Goal: Use online tool/utility: Utilize a website feature to perform a specific function

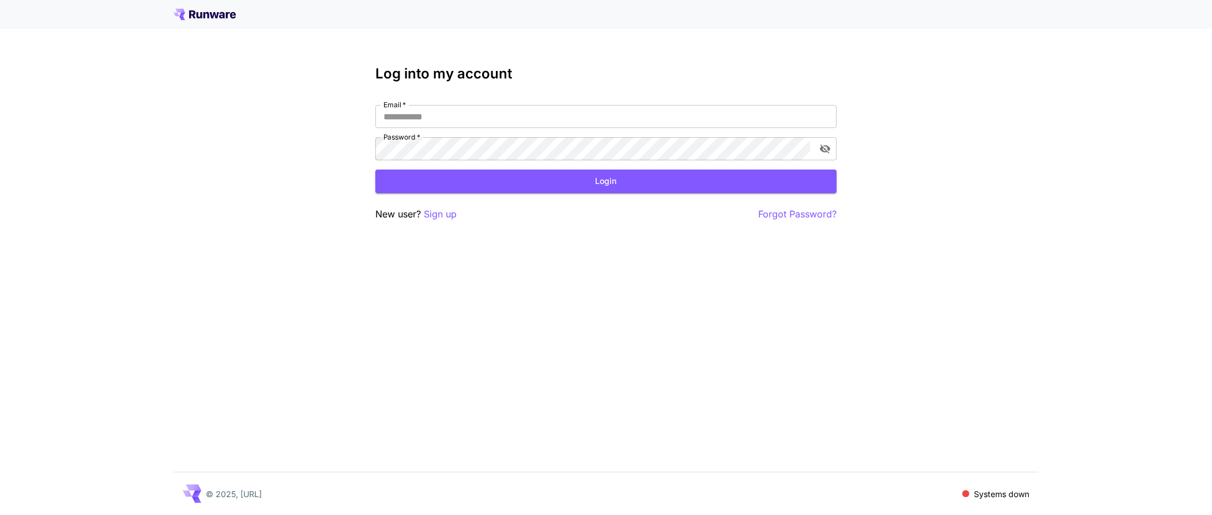
type input "**********"
click at [829, 151] on icon "toggle password visibility" at bounding box center [825, 149] width 12 height 12
click at [825, 150] on icon "toggle password visibility" at bounding box center [825, 149] width 12 height 12
click at [368, 311] on div "**********" at bounding box center [606, 257] width 1212 height 515
click at [602, 187] on button "Login" at bounding box center [605, 182] width 461 height 24
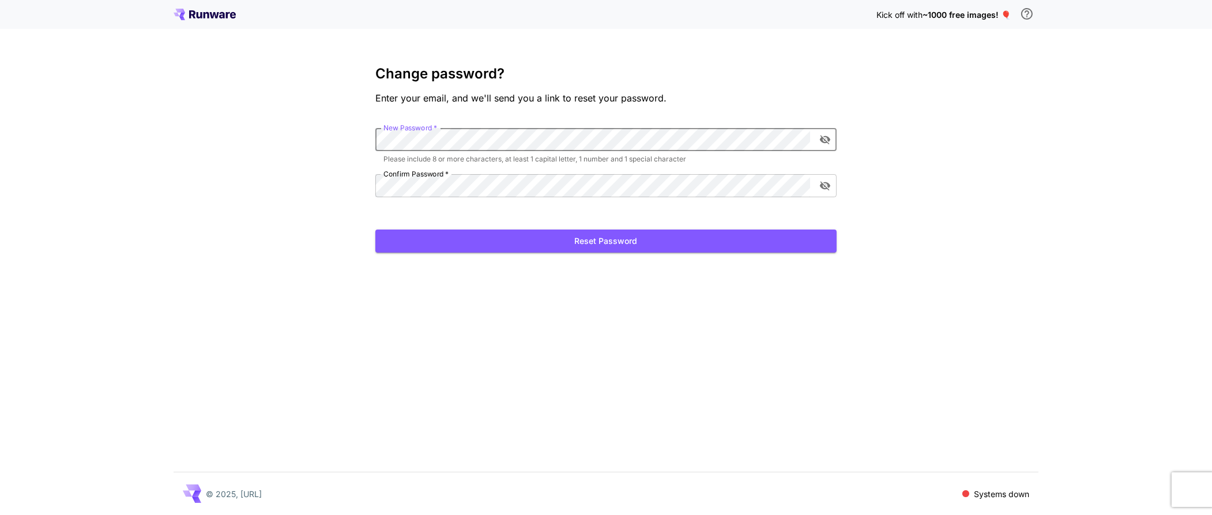
click at [823, 140] on icon "toggle password visibility" at bounding box center [825, 140] width 12 height 12
click at [665, 239] on button "Reset Password" at bounding box center [605, 242] width 461 height 24
click at [825, 186] on icon "toggle password visibility" at bounding box center [825, 185] width 10 height 9
click at [572, 244] on button "Reset Password" at bounding box center [605, 242] width 461 height 24
click at [292, 141] on div "Kick off with ~1000 free images! 🎈 Change password? Enter your email, and we'll…" at bounding box center [606, 257] width 1212 height 515
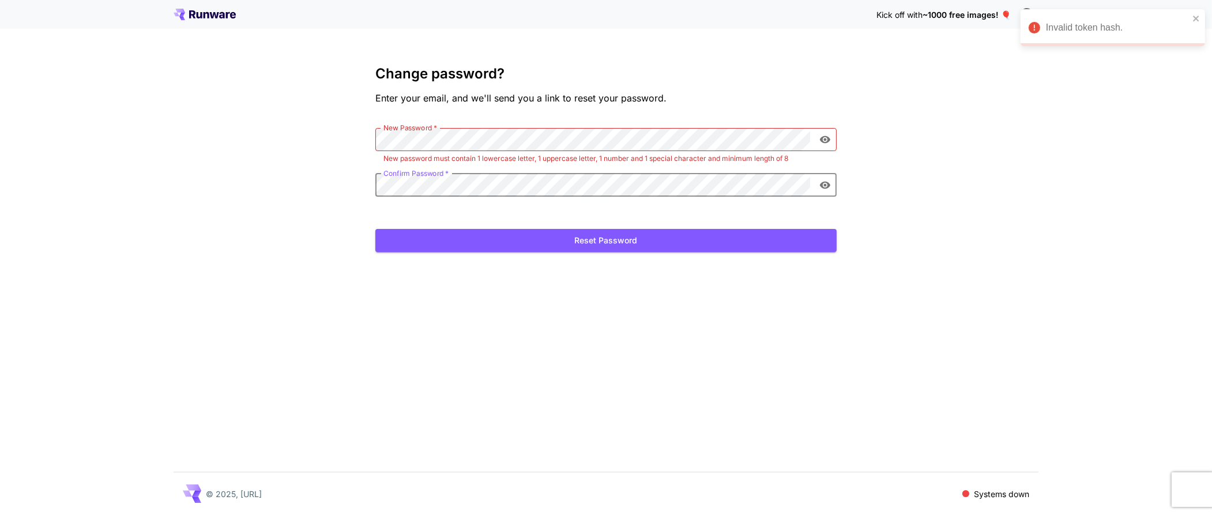
click at [362, 186] on div "Kick off with ~1000 free images! 🎈 Change password? Enter your email, and we'll…" at bounding box center [606, 257] width 1212 height 515
click at [587, 240] on button "Reset Password" at bounding box center [605, 241] width 461 height 24
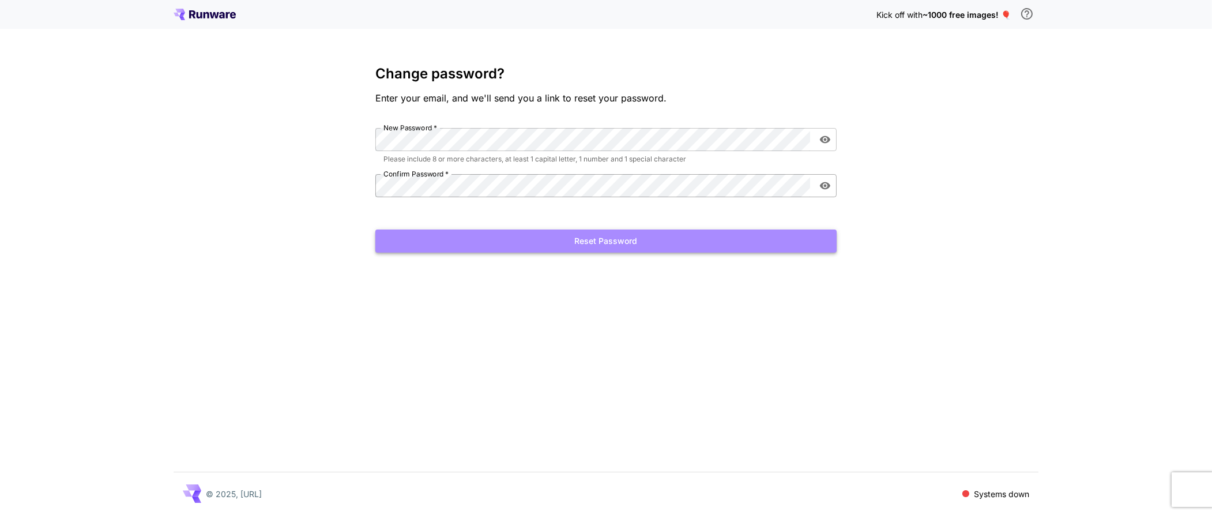
click at [576, 243] on button "Reset Password" at bounding box center [605, 242] width 461 height 24
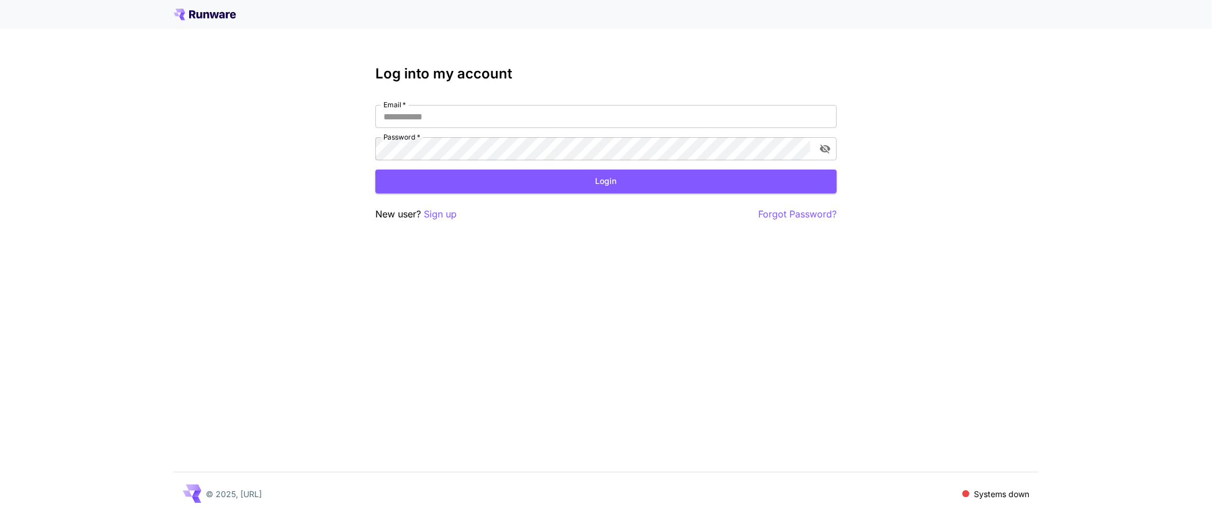
type input "**********"
click at [809, 216] on p "Forgot Password?" at bounding box center [797, 214] width 78 height 14
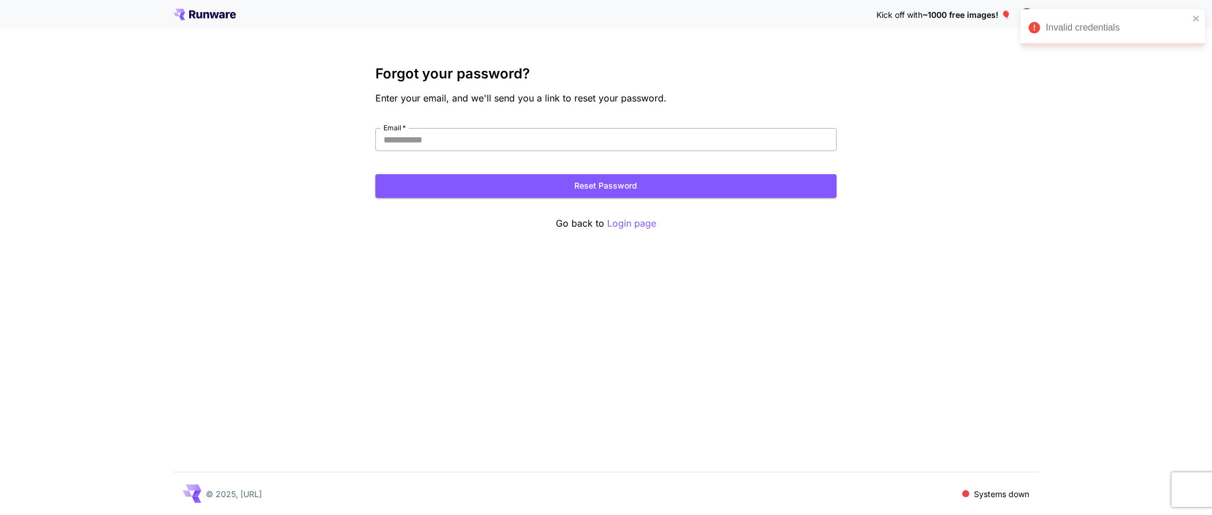
click at [503, 136] on input "Email   *" at bounding box center [605, 139] width 461 height 23
drag, startPoint x: 499, startPoint y: 144, endPoint x: 303, endPoint y: 133, distance: 196.3
click at [303, 133] on div "**********" at bounding box center [606, 257] width 1212 height 515
type input "**********"
click at [619, 188] on button "Reset Password" at bounding box center [605, 186] width 461 height 24
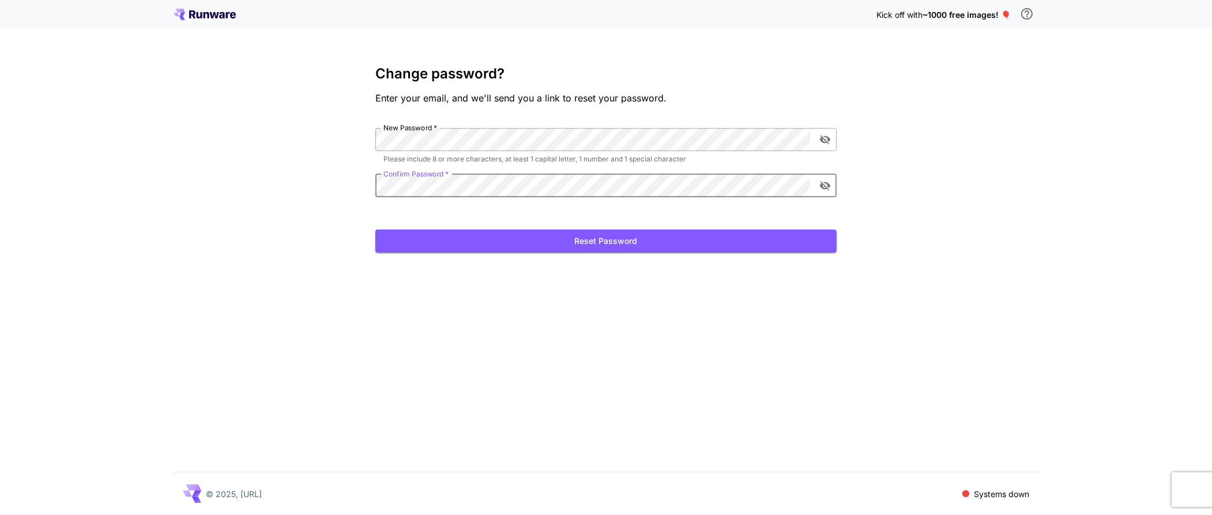
click at [822, 144] on icon "toggle password visibility" at bounding box center [825, 140] width 12 height 12
click at [825, 185] on icon "toggle password visibility" at bounding box center [825, 185] width 10 height 9
click at [601, 239] on button "Reset Password" at bounding box center [605, 242] width 461 height 24
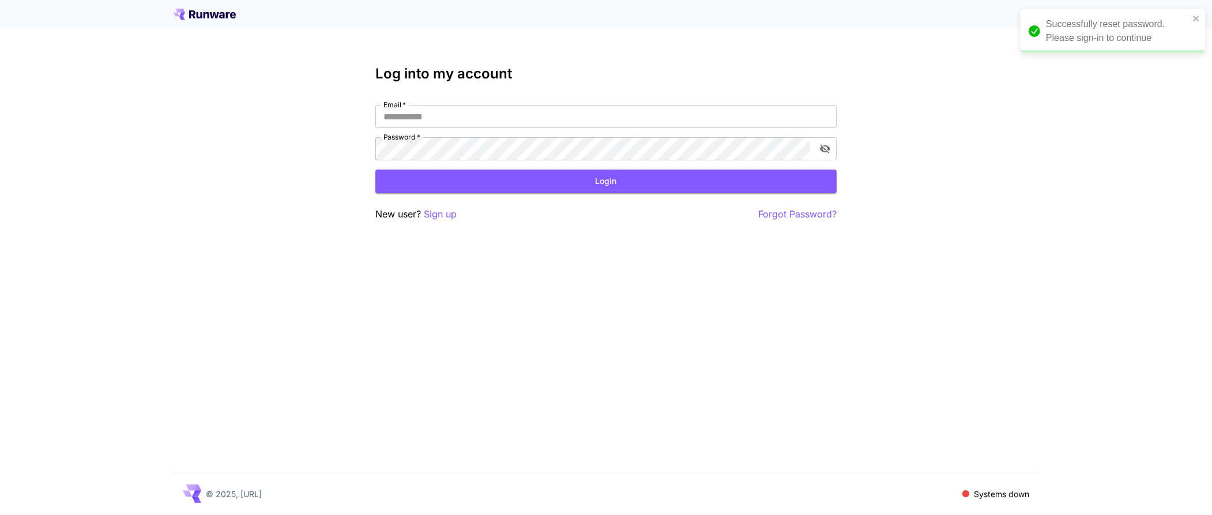
click at [218, 7] on div at bounding box center [606, 14] width 1212 height 29
click at [219, 16] on icon at bounding box center [222, 15] width 6 height 6
click at [462, 112] on input "Email   *" at bounding box center [605, 116] width 461 height 23
type input "**********"
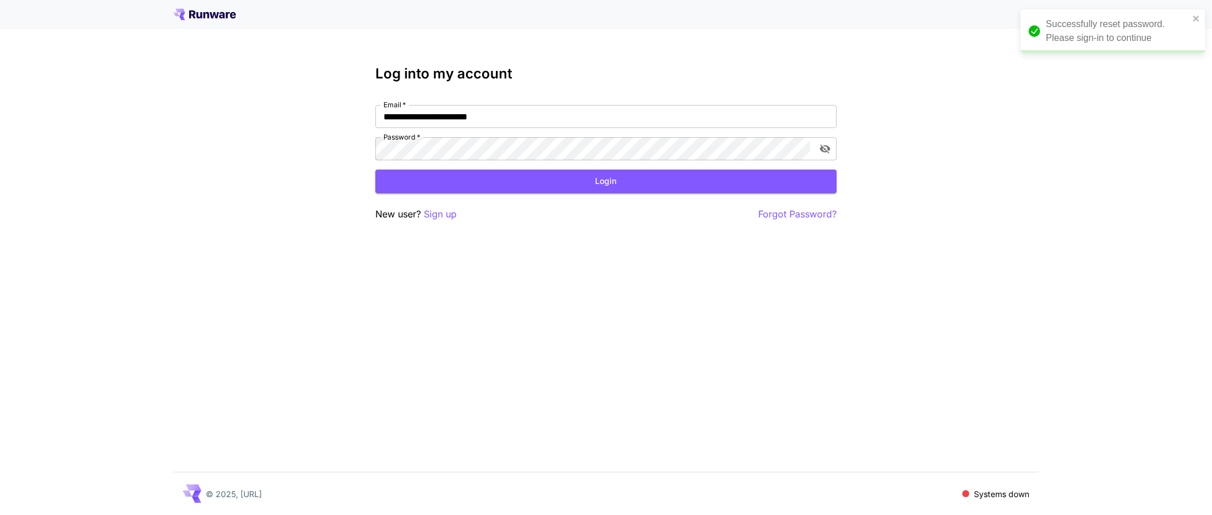
click at [492, 161] on form "**********" at bounding box center [605, 149] width 461 height 88
click at [619, 188] on button "Login" at bounding box center [605, 182] width 461 height 24
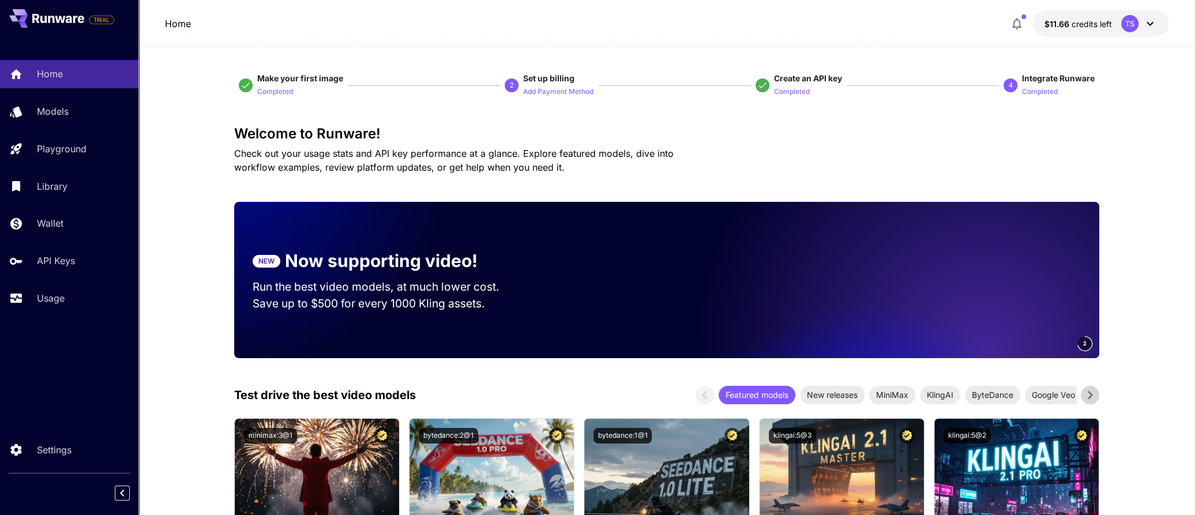
click at [1014, 29] on icon "button" at bounding box center [1017, 24] width 14 height 14
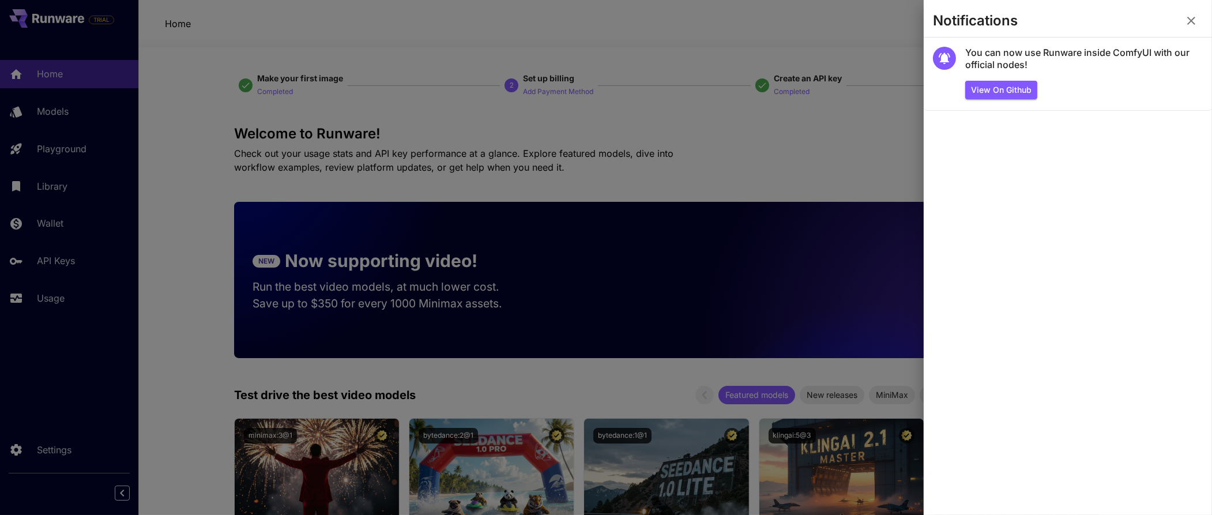
click at [1193, 24] on icon "button" at bounding box center [1191, 21] width 14 height 14
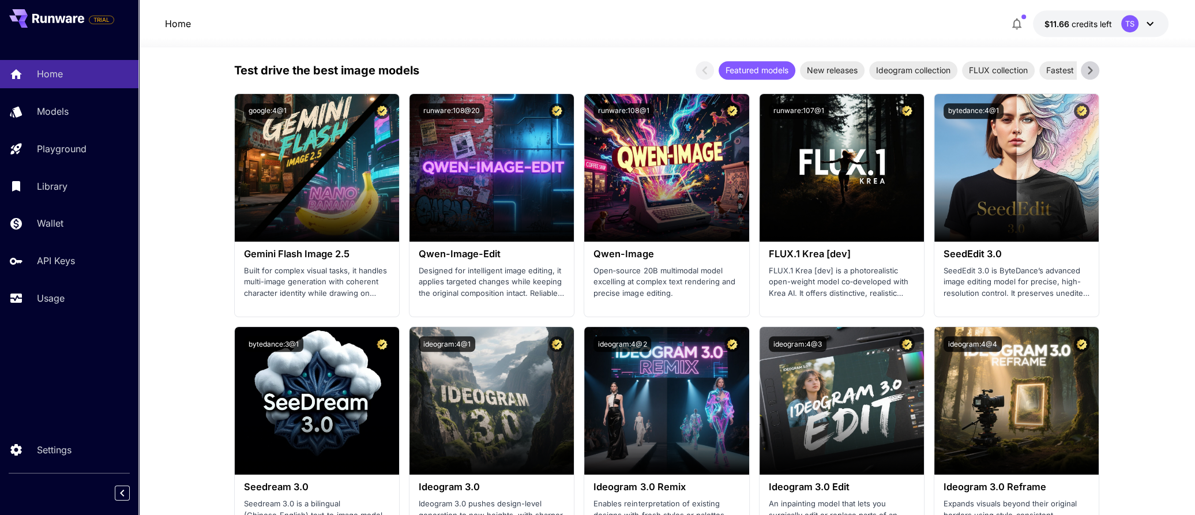
scroll to position [1345, 0]
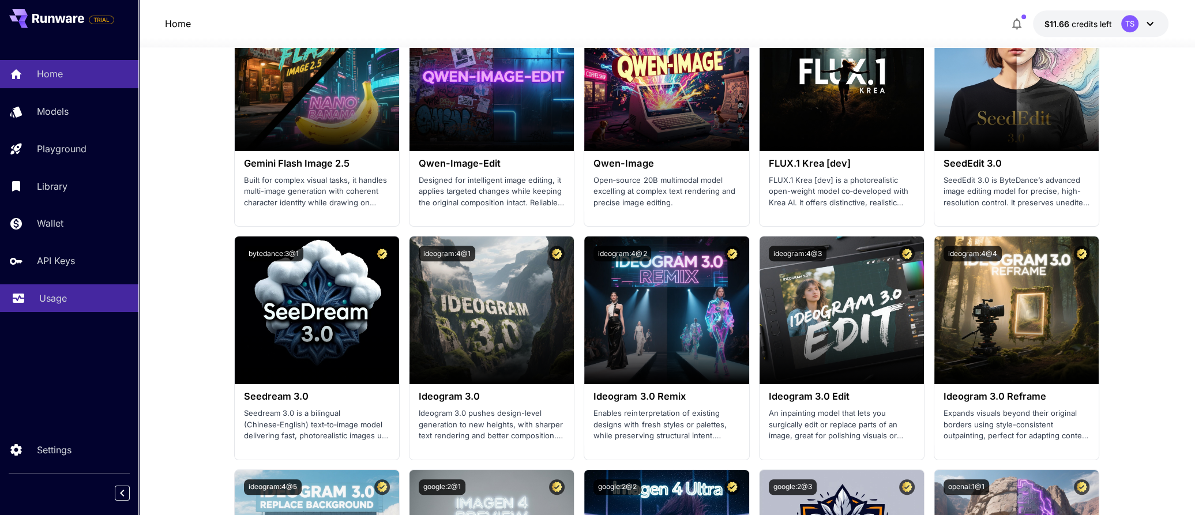
click at [101, 295] on div "Usage" at bounding box center [84, 298] width 90 height 14
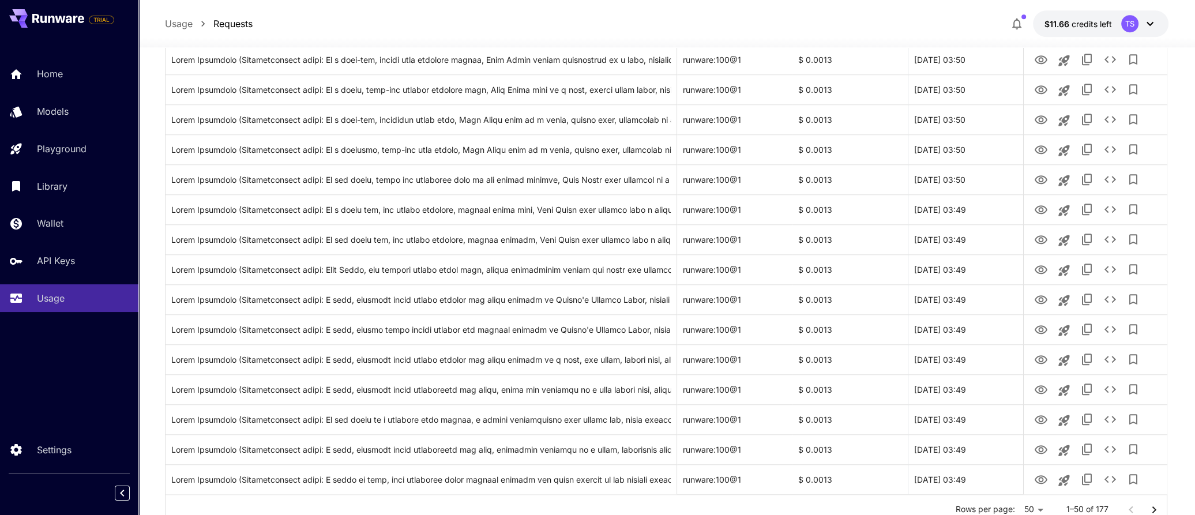
scroll to position [1276, 0]
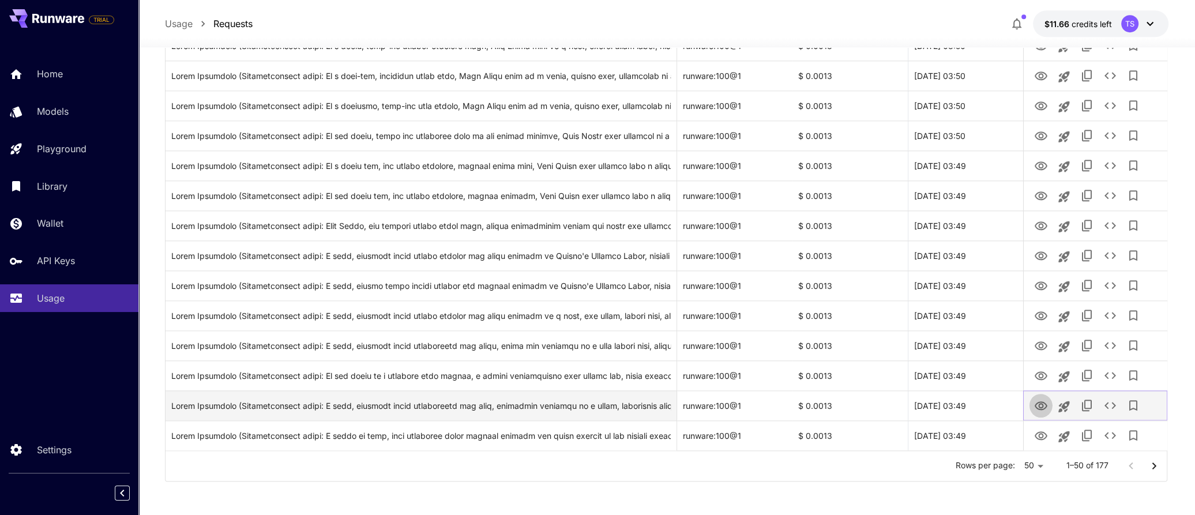
click at [1035, 403] on icon "View Image" at bounding box center [1040, 405] width 13 height 9
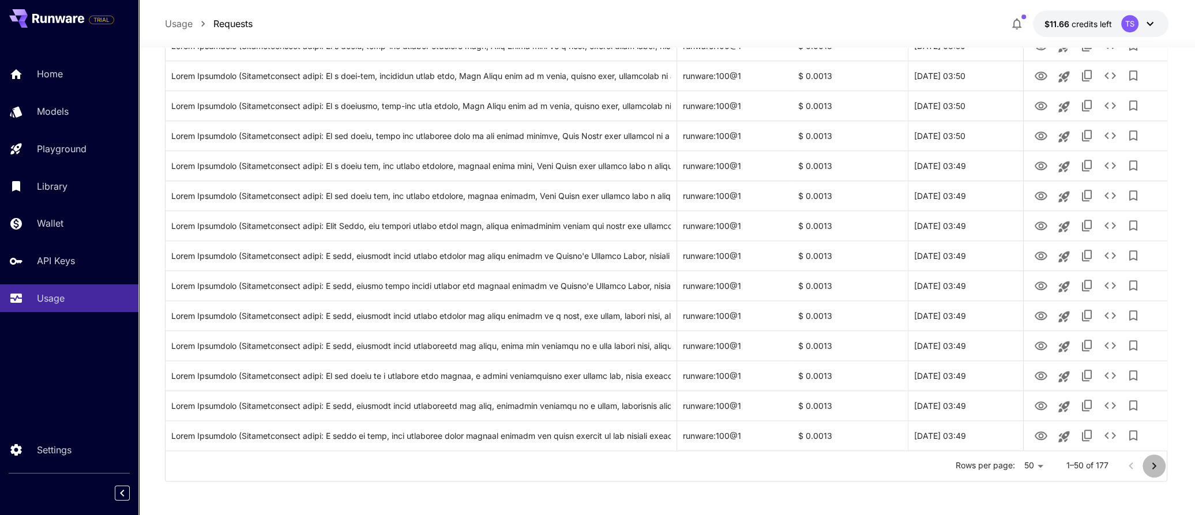
click at [1152, 462] on icon "Go to next page" at bounding box center [1154, 466] width 14 height 14
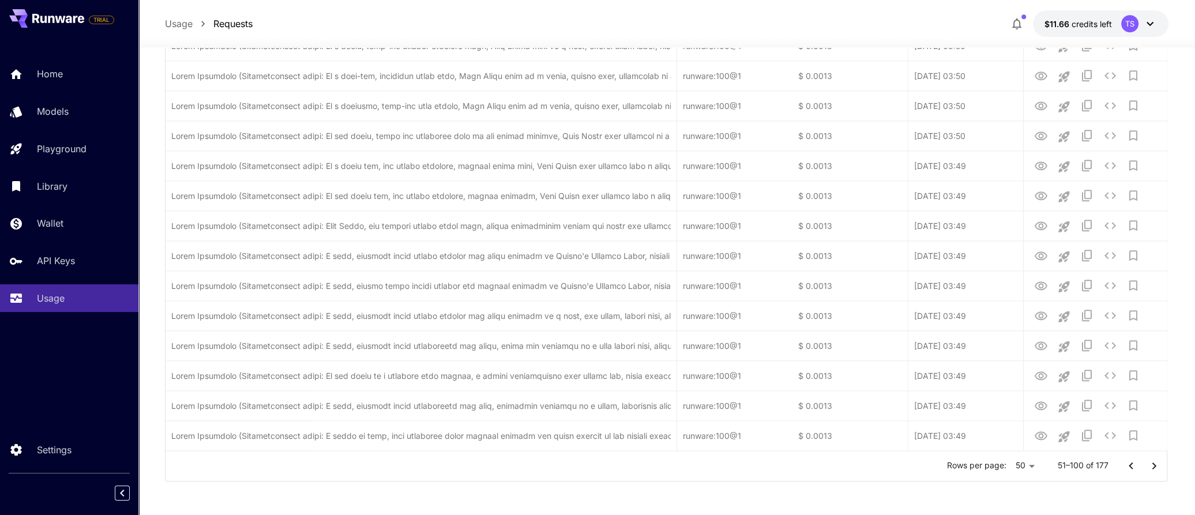
click at [1152, 462] on icon "Go to next page" at bounding box center [1154, 466] width 14 height 14
click at [1150, 464] on icon "Go to next page" at bounding box center [1154, 466] width 14 height 14
click at [1150, 464] on div at bounding box center [1142, 465] width 46 height 23
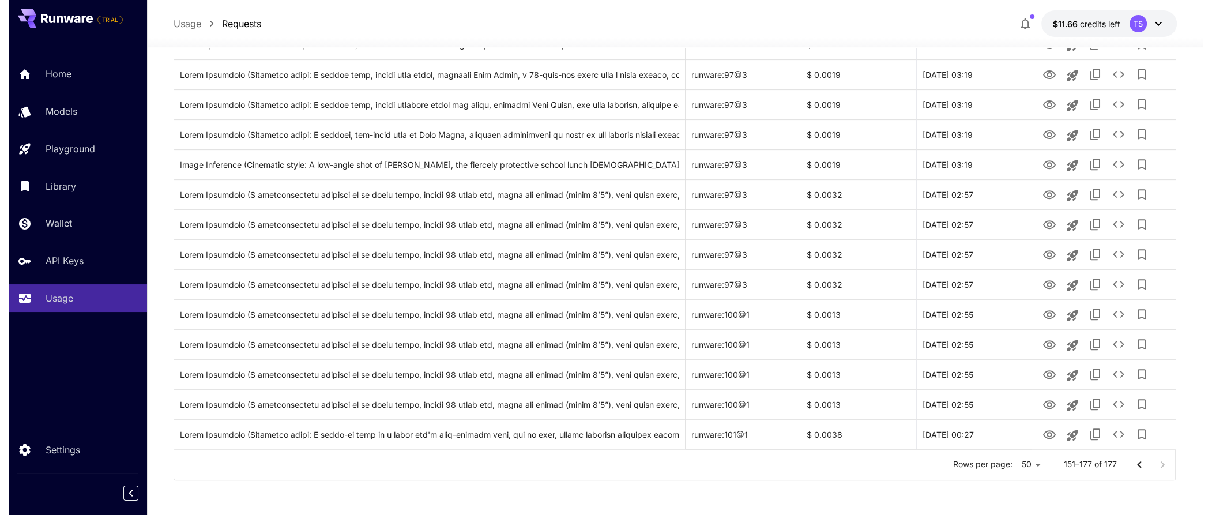
scroll to position [586, 0]
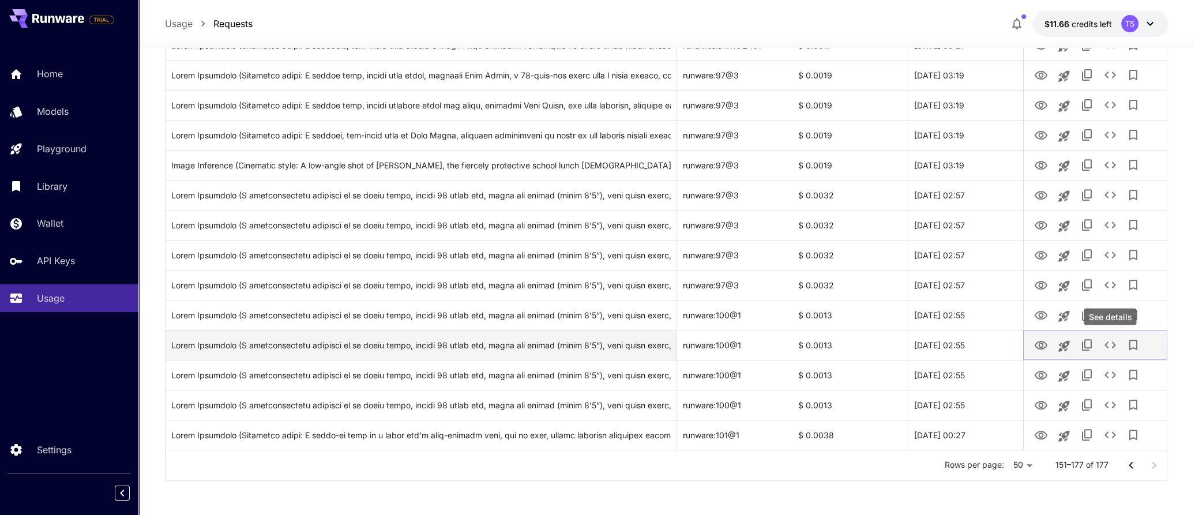
click at [1107, 343] on icon "See details" at bounding box center [1110, 345] width 14 height 14
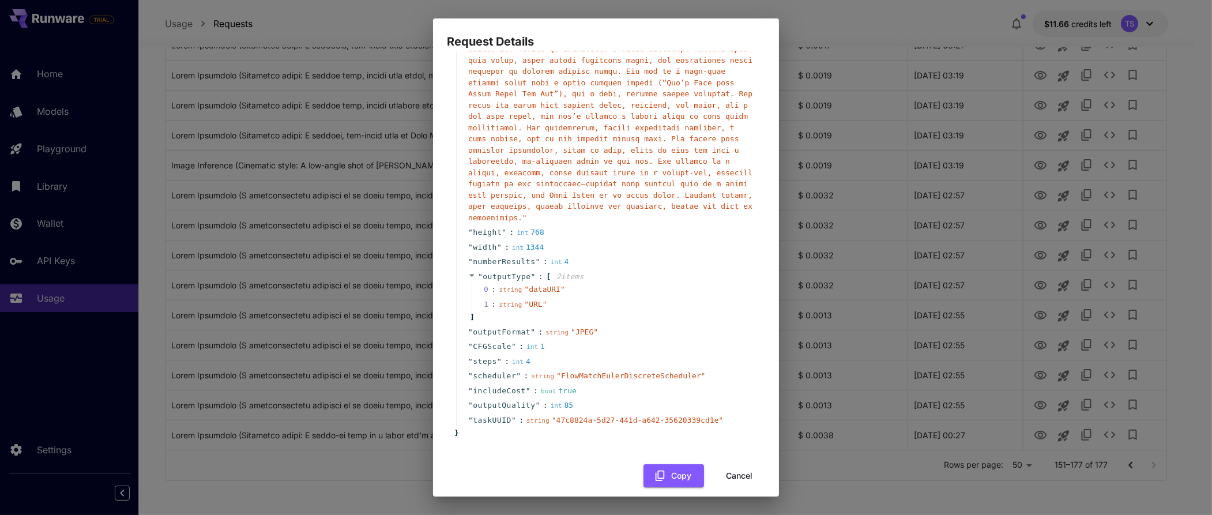
scroll to position [0, 0]
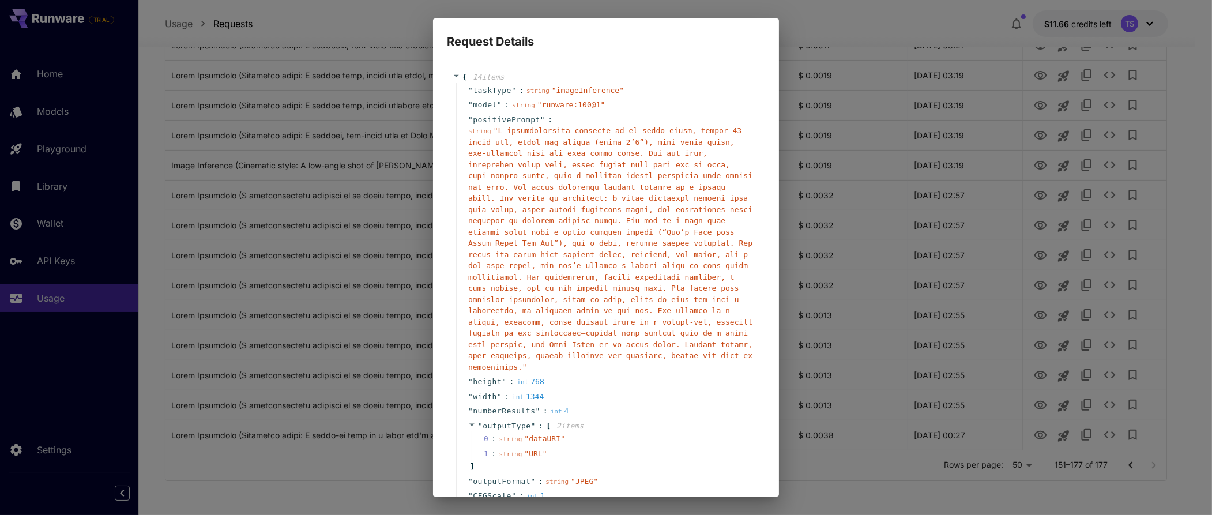
click at [885, 239] on div "Request Details { 14 item s " taskType " : string " imageInference " " model " …" at bounding box center [606, 257] width 1212 height 515
click at [787, 271] on div "Request Details { 14 item s " taskType " : string " imageInference " " model " …" at bounding box center [606, 257] width 1212 height 515
click at [823, 457] on div "Request Details { 14 item s " taskType " : string " imageInference " " model " …" at bounding box center [606, 257] width 1212 height 515
click at [336, 461] on div "Request Details { 14 item s " taskType " : string " imageInference " " model " …" at bounding box center [606, 257] width 1212 height 515
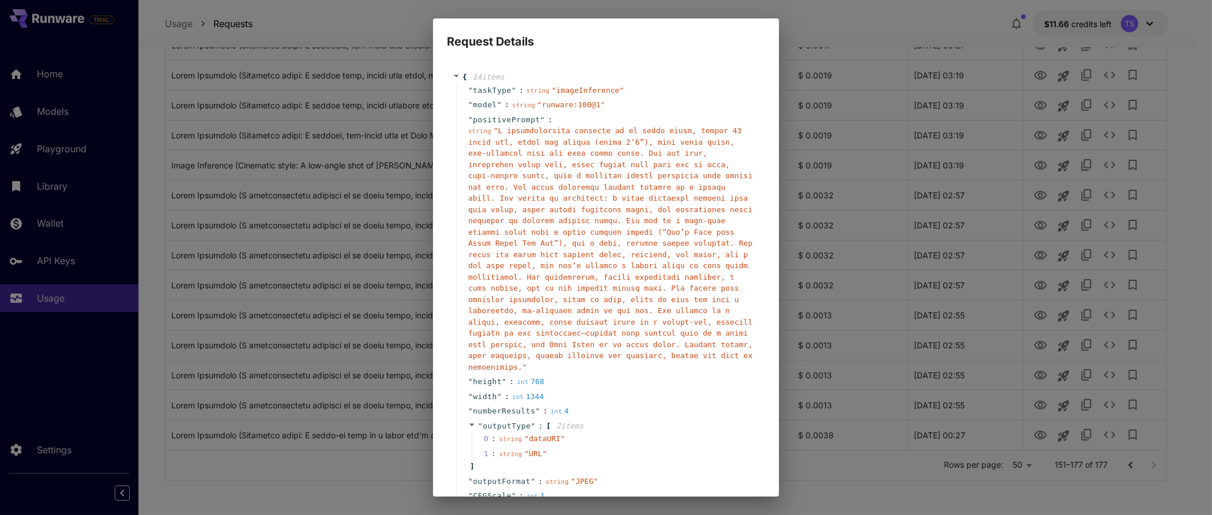
click at [979, 413] on div "Request Details { 14 item s " taskType " : string " imageInference " " model " …" at bounding box center [606, 257] width 1212 height 515
click at [938, 424] on div "Request Details { 14 item s " taskType " : string " imageInference " " model " …" at bounding box center [606, 257] width 1212 height 515
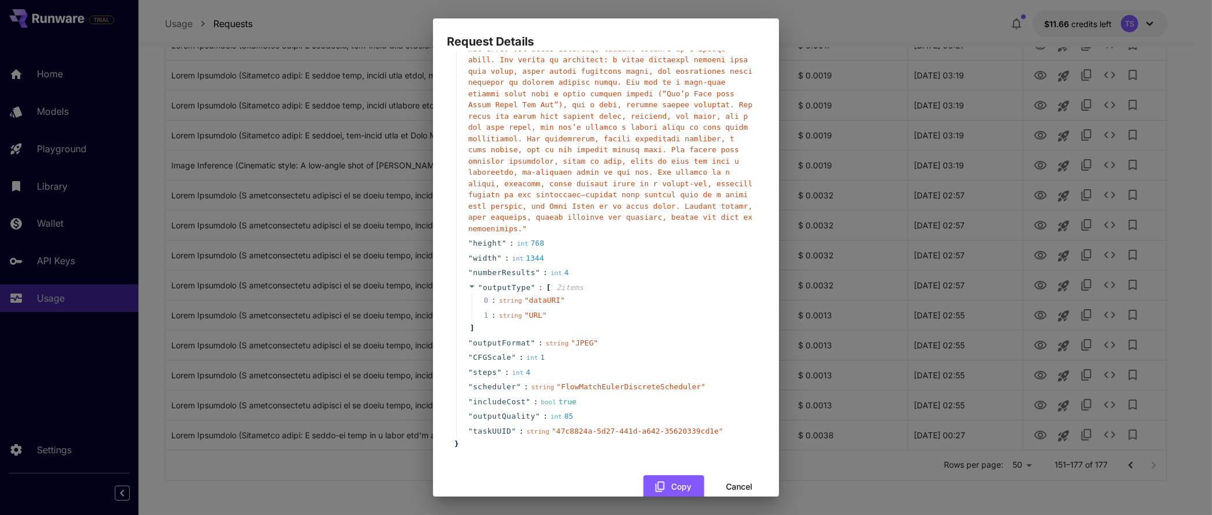
scroll to position [149, 0]
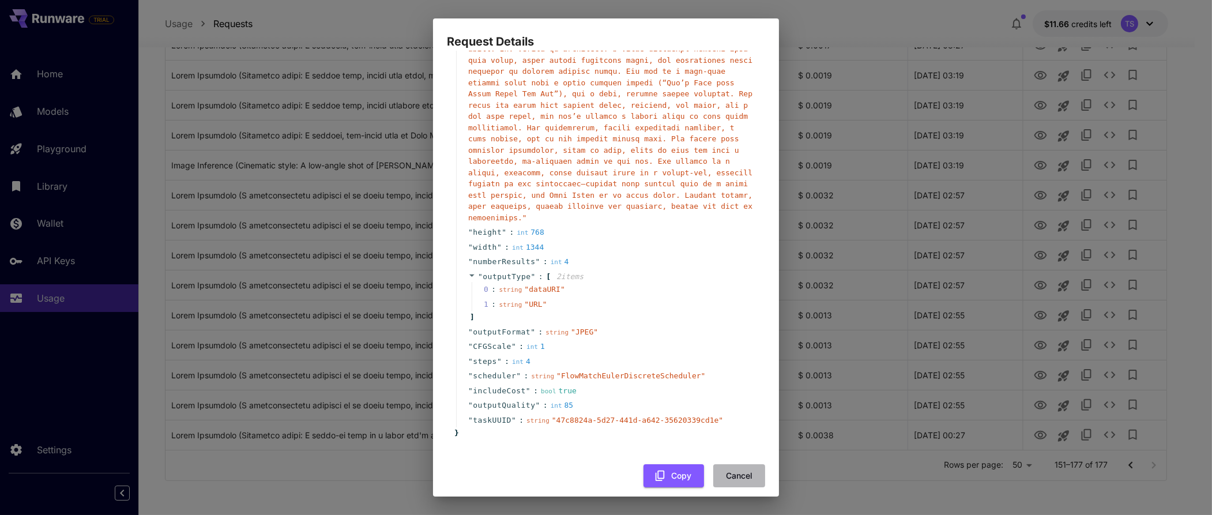
click at [720, 465] on button "Cancel" at bounding box center [739, 476] width 52 height 24
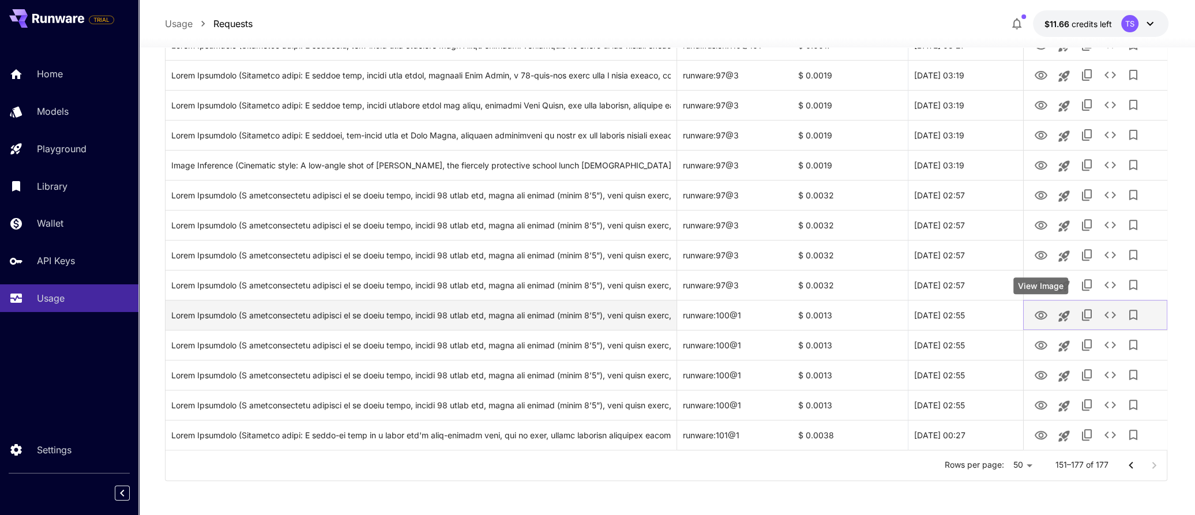
click at [1036, 315] on icon "View Image" at bounding box center [1040, 316] width 14 height 14
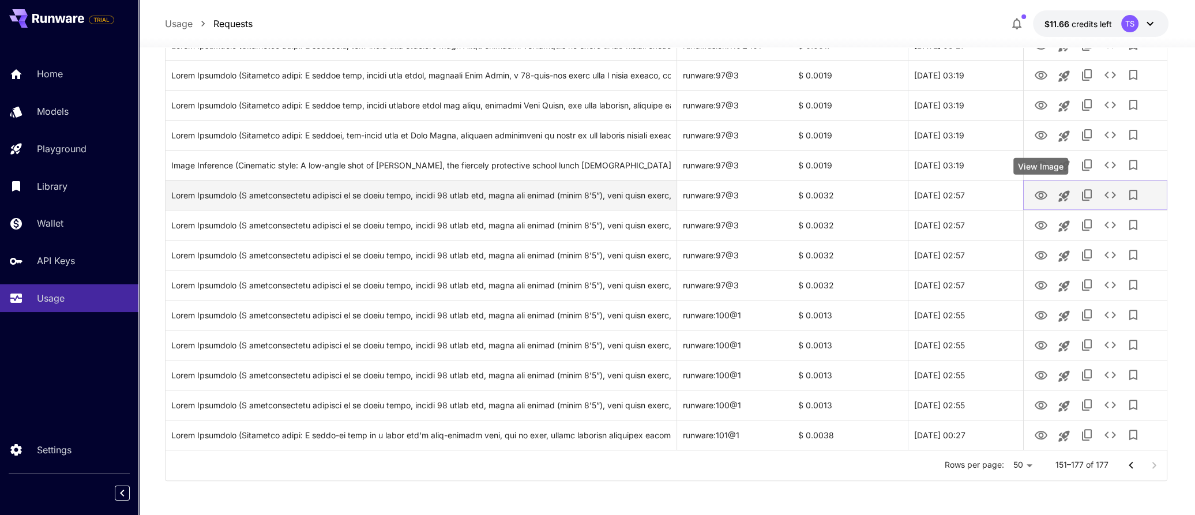
click at [1035, 198] on icon "View Image" at bounding box center [1040, 196] width 14 height 14
click at [1108, 195] on icon "See details" at bounding box center [1110, 195] width 14 height 14
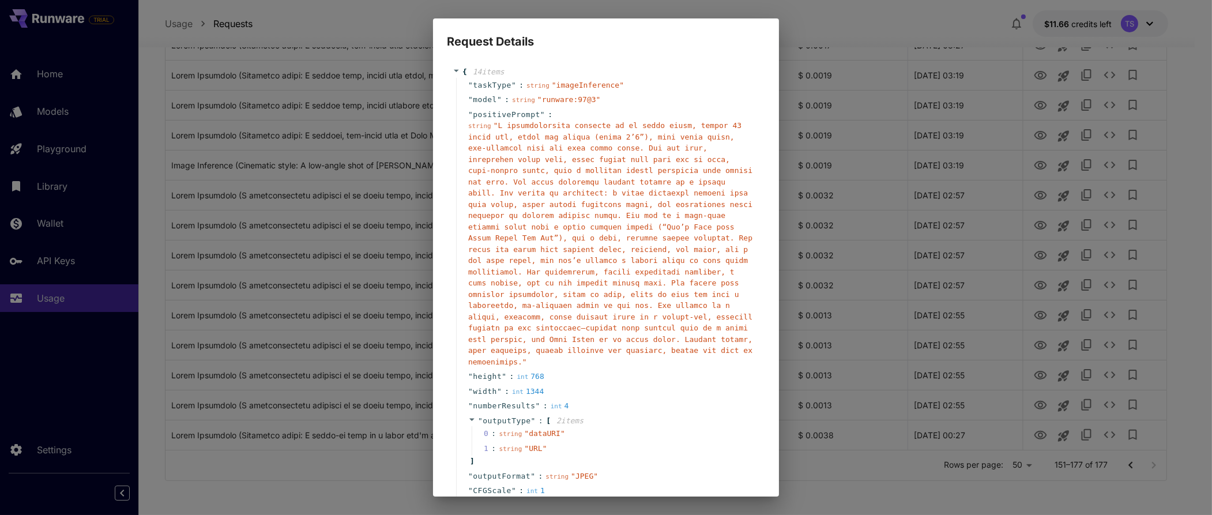
scroll to position [0, 0]
click at [1210, 211] on div "Request Details { 14 item s " taskType " : string " imageInference " " model " …" at bounding box center [606, 257] width 1212 height 515
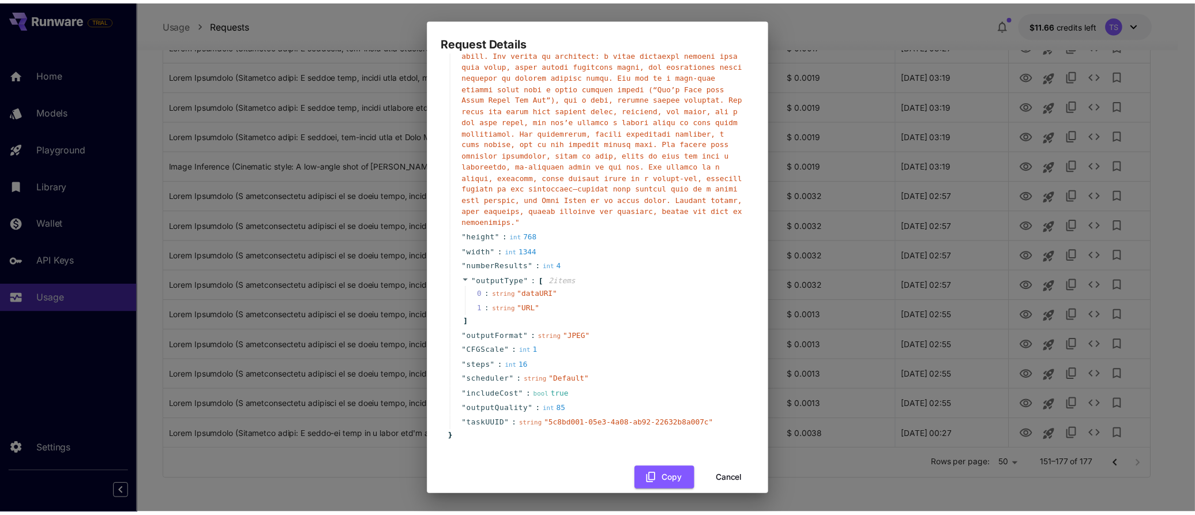
scroll to position [149, 0]
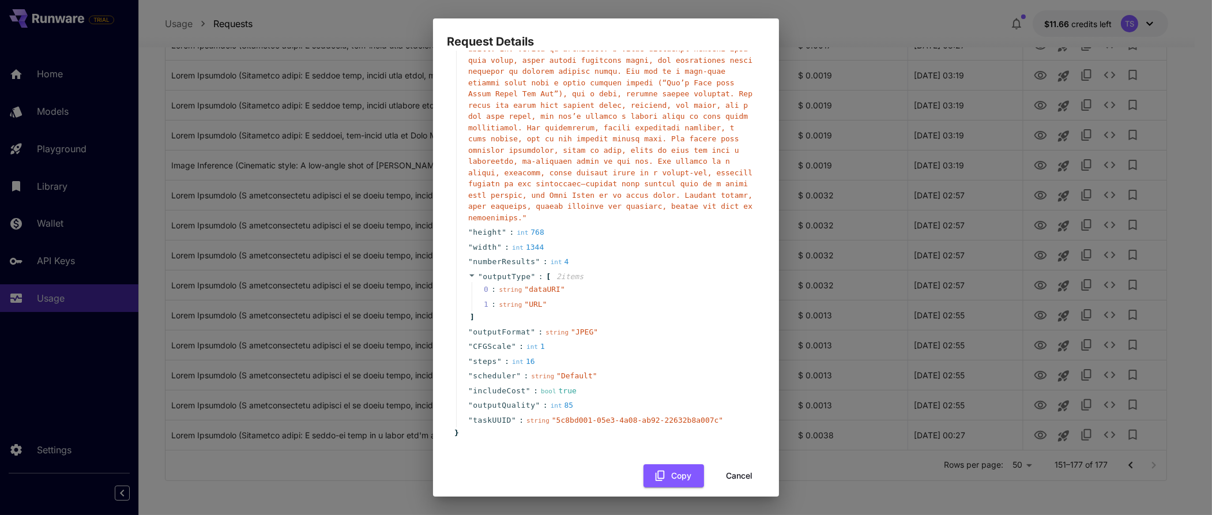
click at [724, 464] on button "Cancel" at bounding box center [739, 476] width 52 height 24
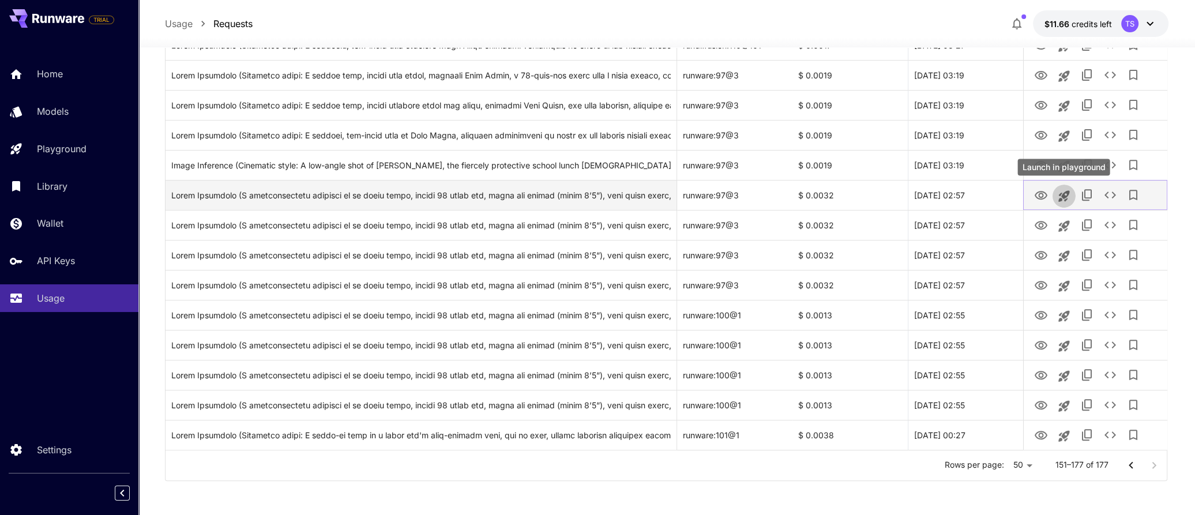
click at [1063, 196] on icon "Launch in playground" at bounding box center [1063, 195] width 11 height 11
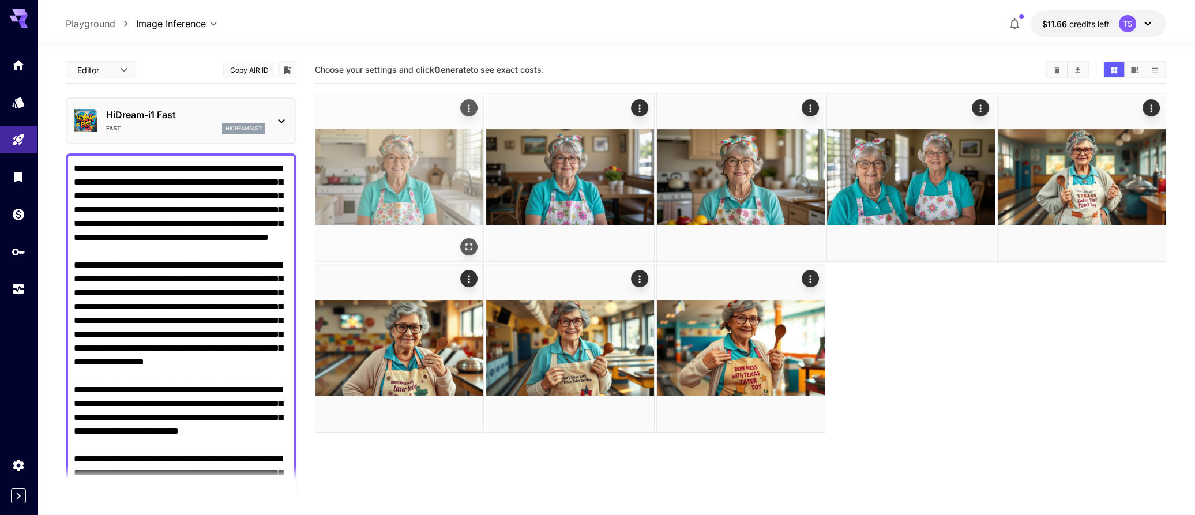
click at [440, 187] on img at bounding box center [399, 177] width 168 height 168
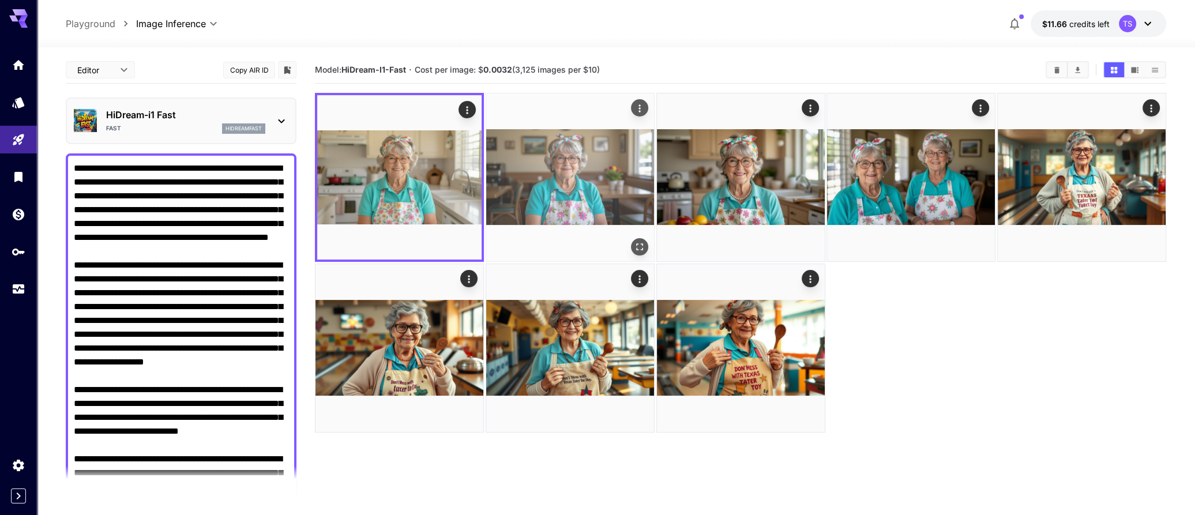
click at [595, 178] on img at bounding box center [570, 177] width 168 height 168
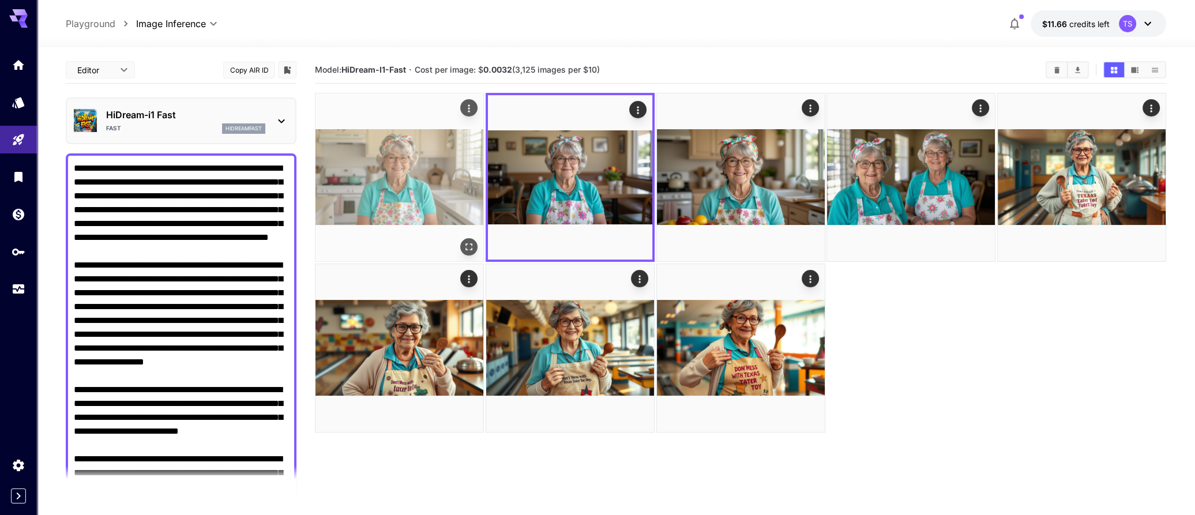
click at [461, 176] on img at bounding box center [399, 177] width 168 height 168
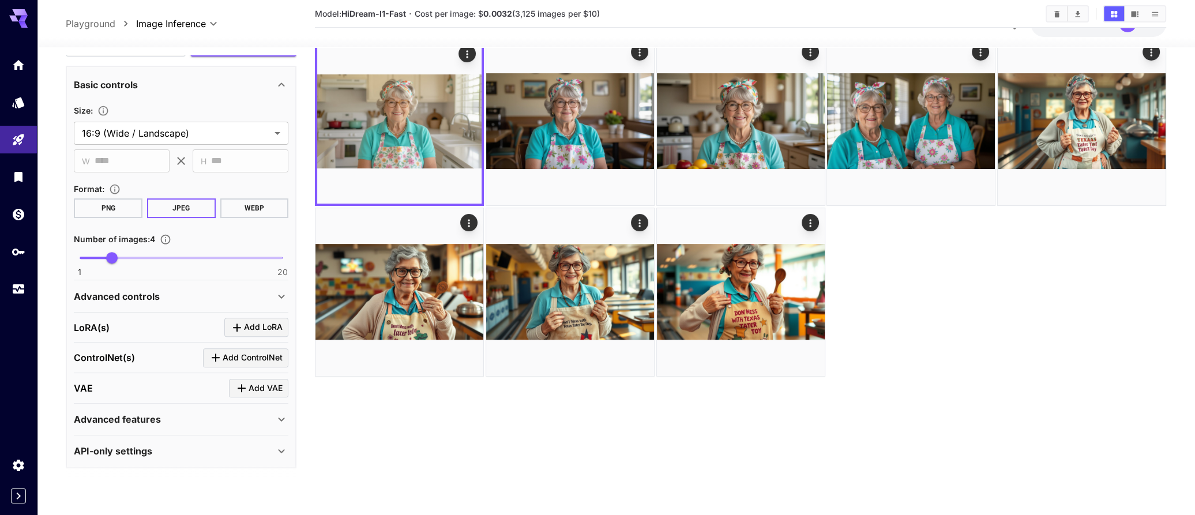
scroll to position [91, 0]
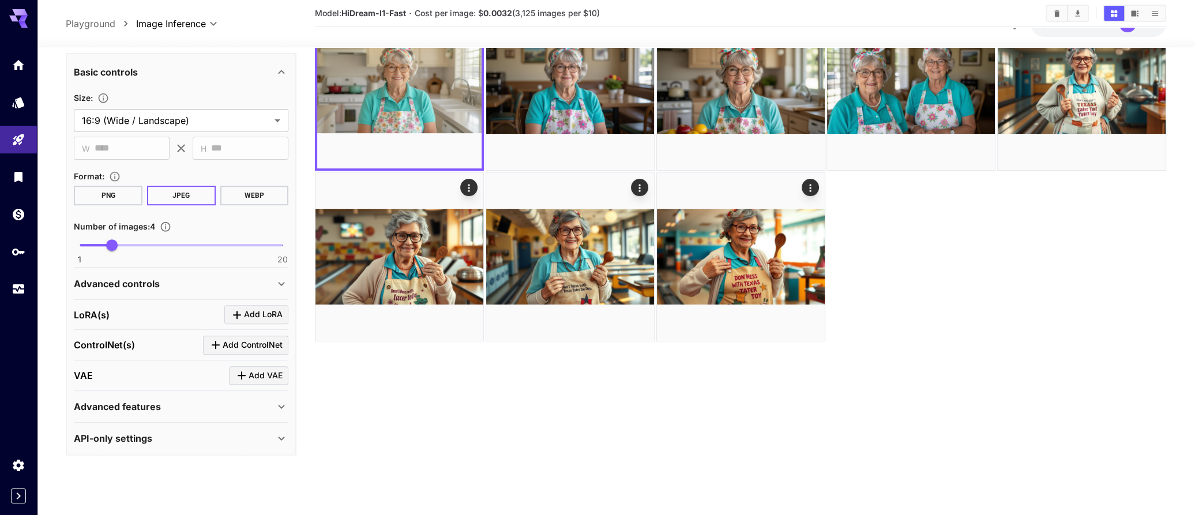
click at [205, 401] on div "Advanced features" at bounding box center [174, 407] width 201 height 14
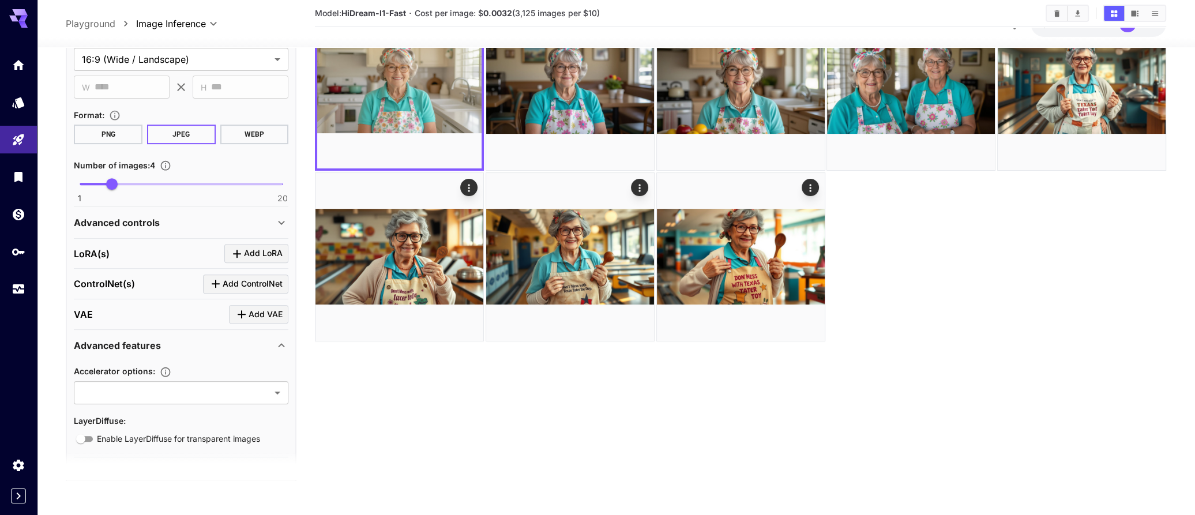
scroll to position [684, 0]
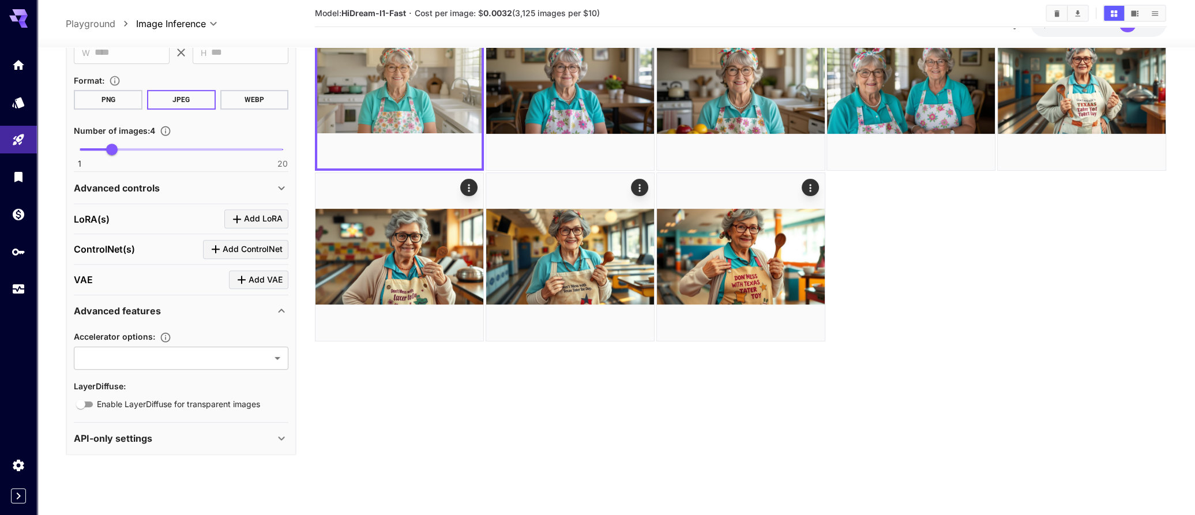
click at [227, 182] on div "Advanced controls" at bounding box center [174, 188] width 201 height 14
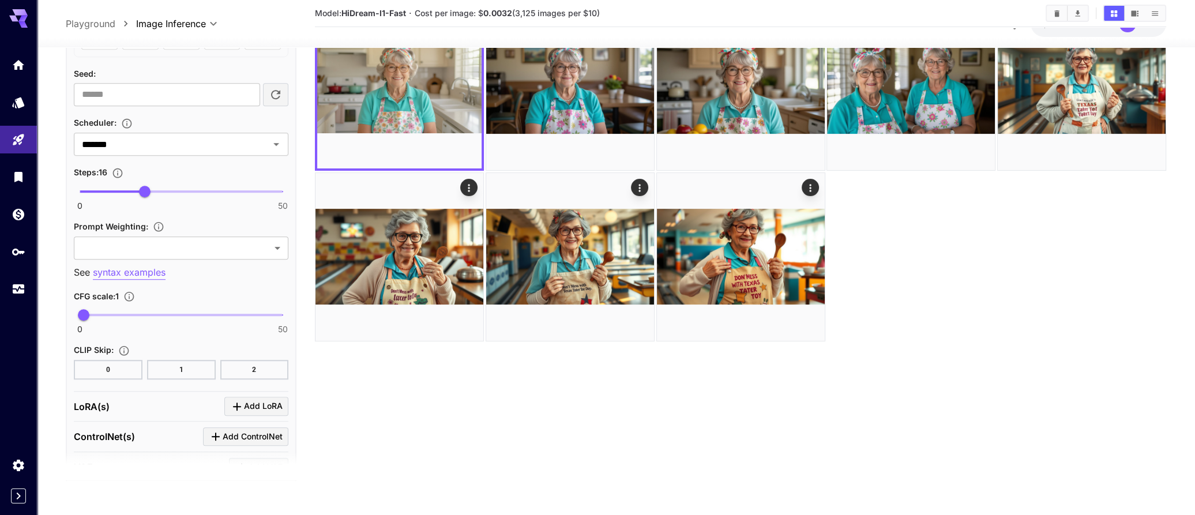
scroll to position [1255, 0]
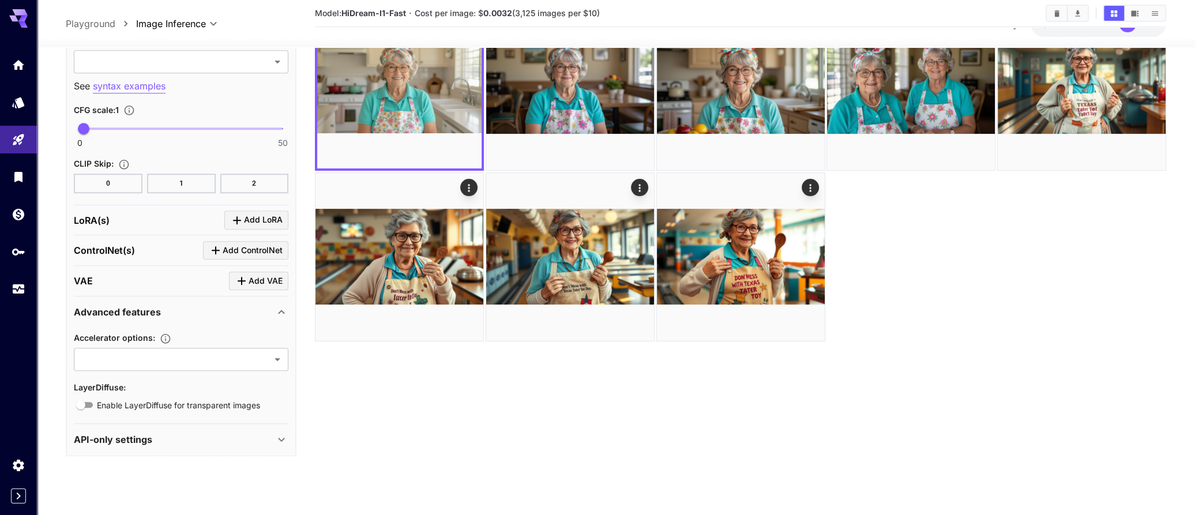
click at [250, 432] on div "API-only settings" at bounding box center [174, 439] width 201 height 14
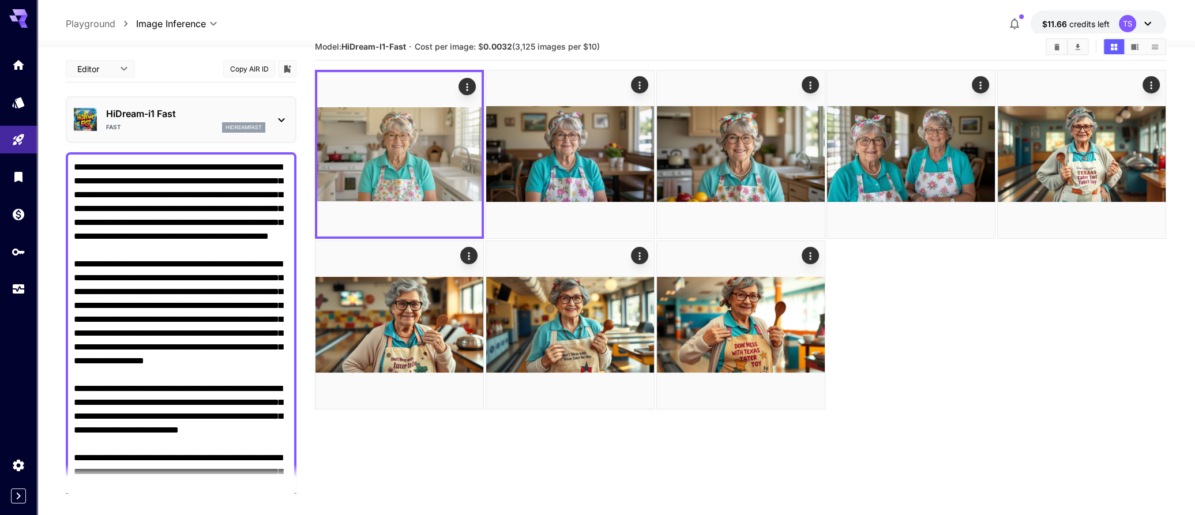
scroll to position [0, 0]
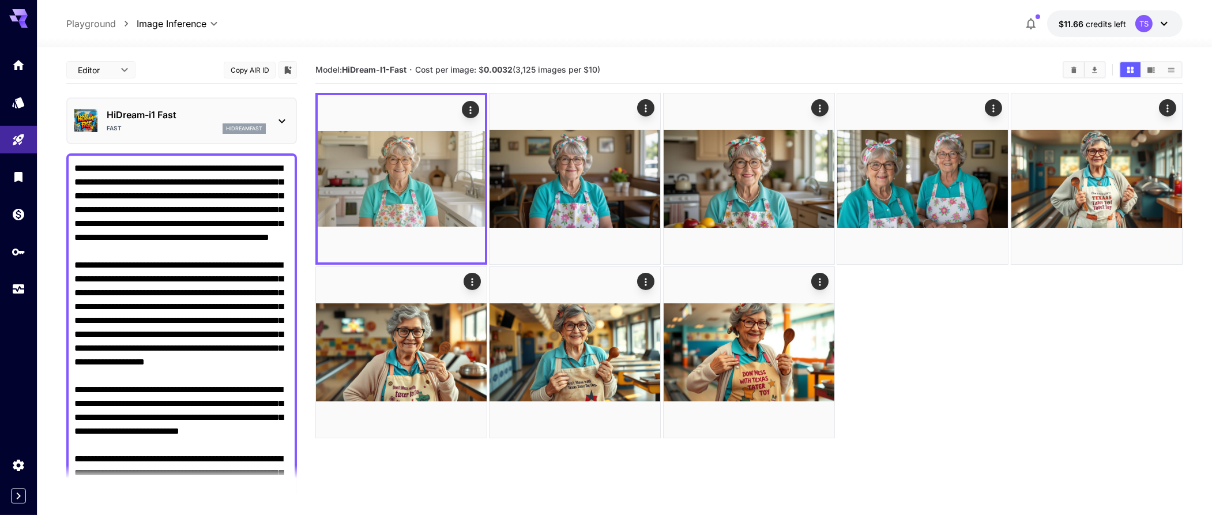
click at [112, 65] on body "**********" at bounding box center [606, 303] width 1212 height 606
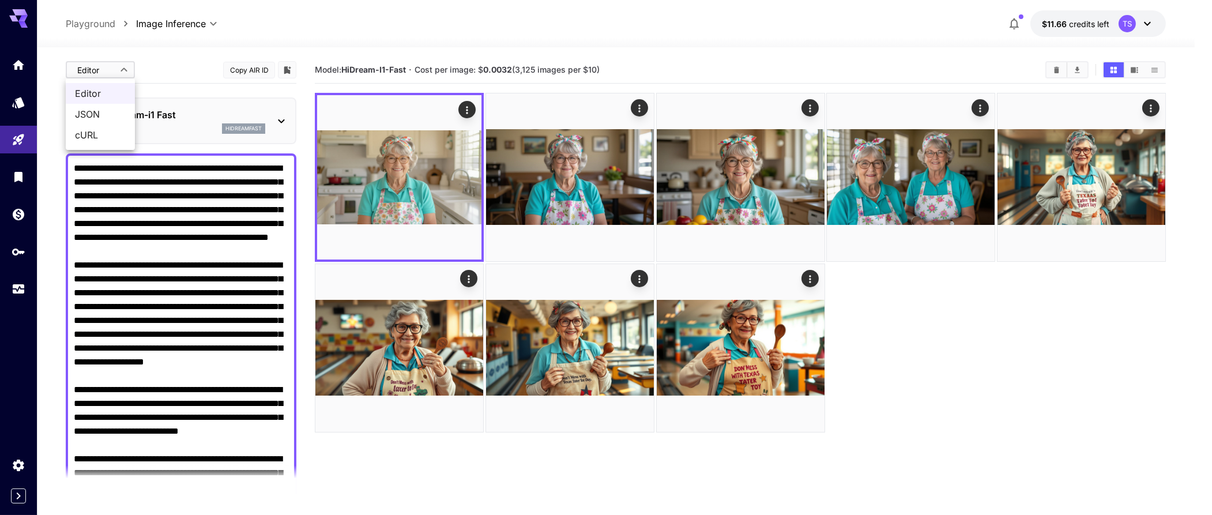
click at [97, 112] on span "JSON" at bounding box center [100, 114] width 51 height 14
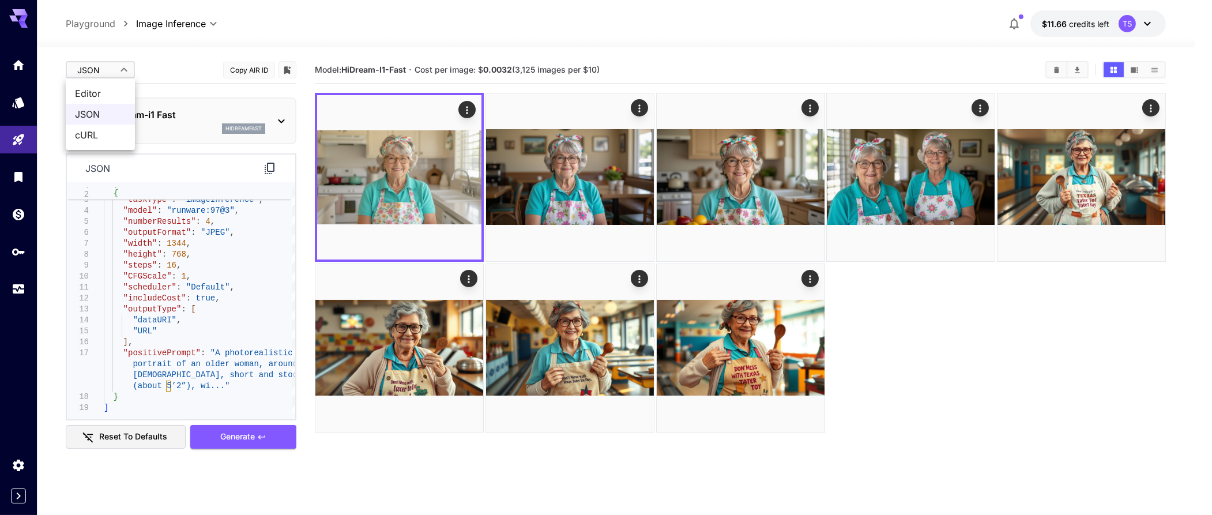
click at [118, 72] on body "**********" at bounding box center [606, 303] width 1212 height 606
click at [95, 134] on span "cURL" at bounding box center [100, 135] width 51 height 14
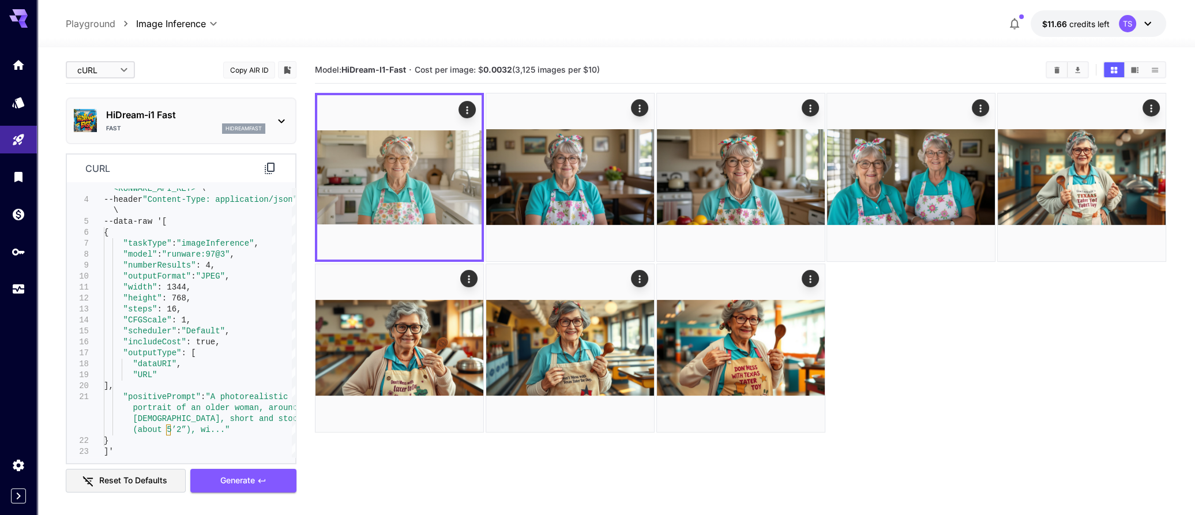
click at [126, 68] on body "**********" at bounding box center [597, 303] width 1195 height 606
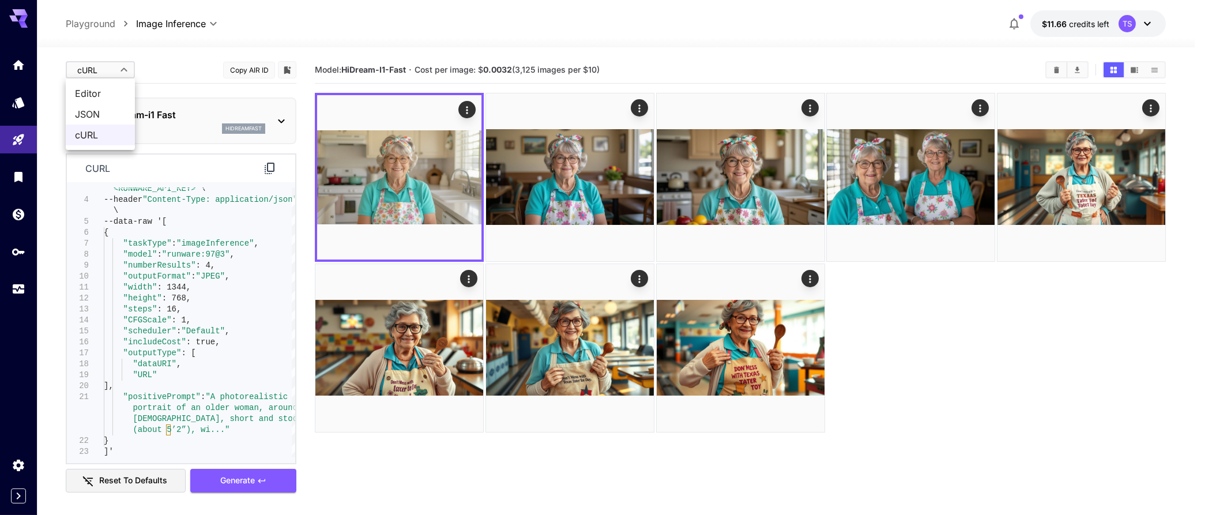
click at [96, 87] on span "Editor" at bounding box center [100, 93] width 51 height 14
type input "****"
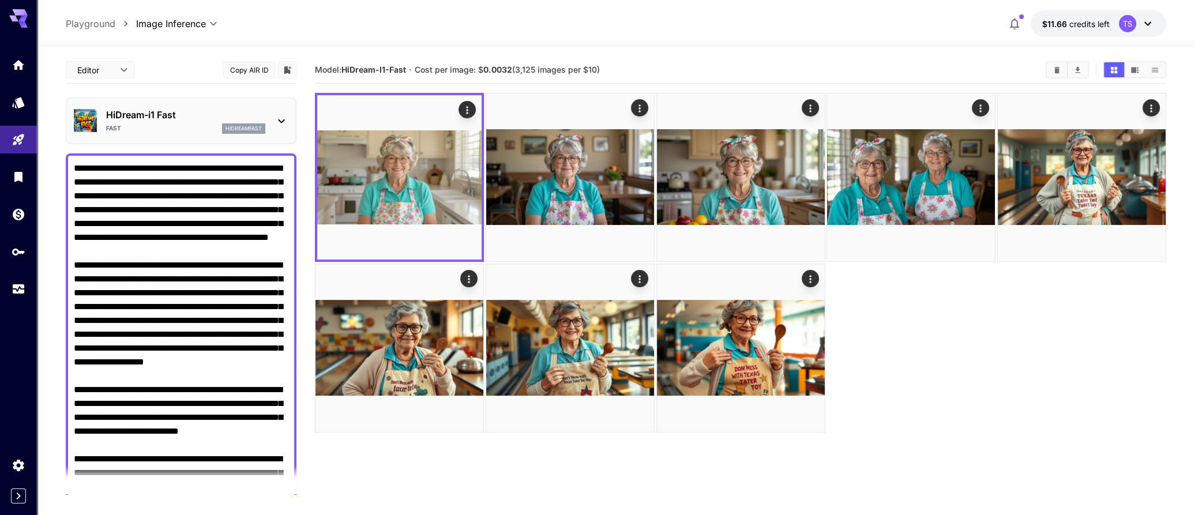
click at [255, 131] on p "hidreamfast" at bounding box center [243, 129] width 36 height 8
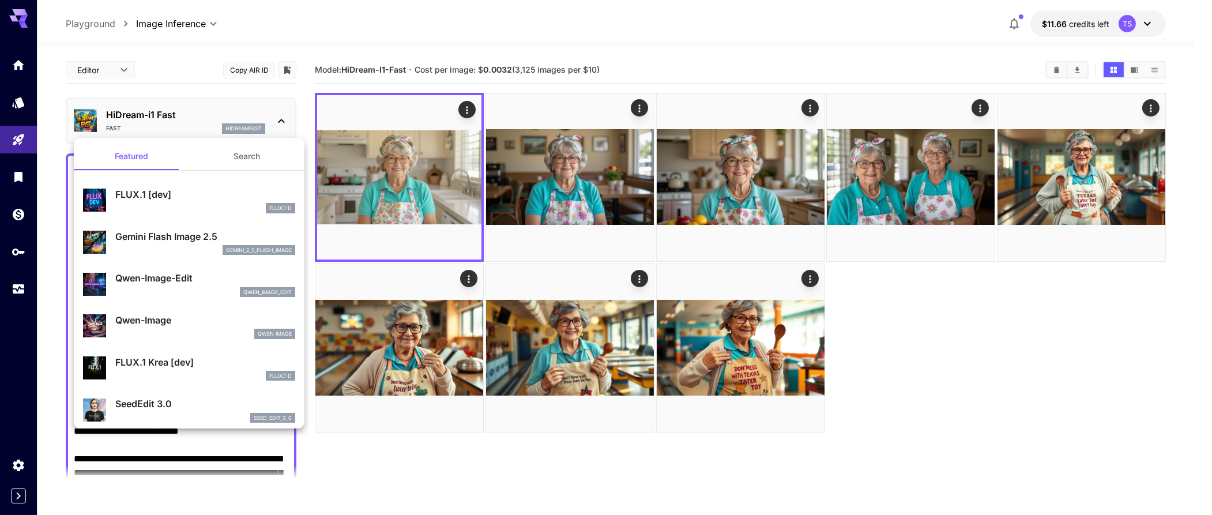
click at [273, 119] on div at bounding box center [606, 257] width 1212 height 515
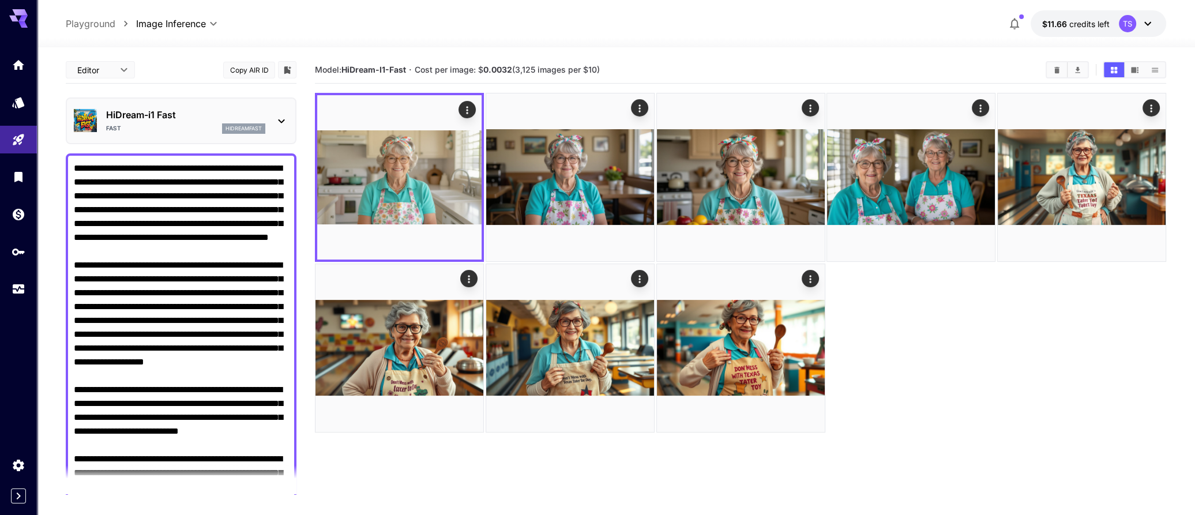
click at [273, 119] on div "HiDream-i1 Fast Fast hidreamfast" at bounding box center [181, 120] width 215 height 35
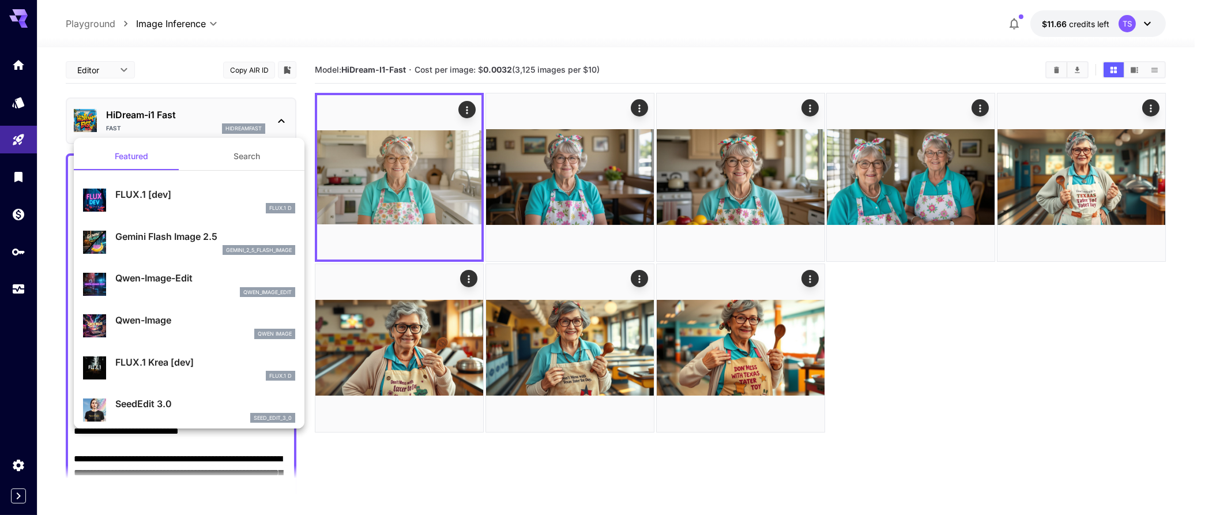
click at [273, 119] on div at bounding box center [606, 257] width 1212 height 515
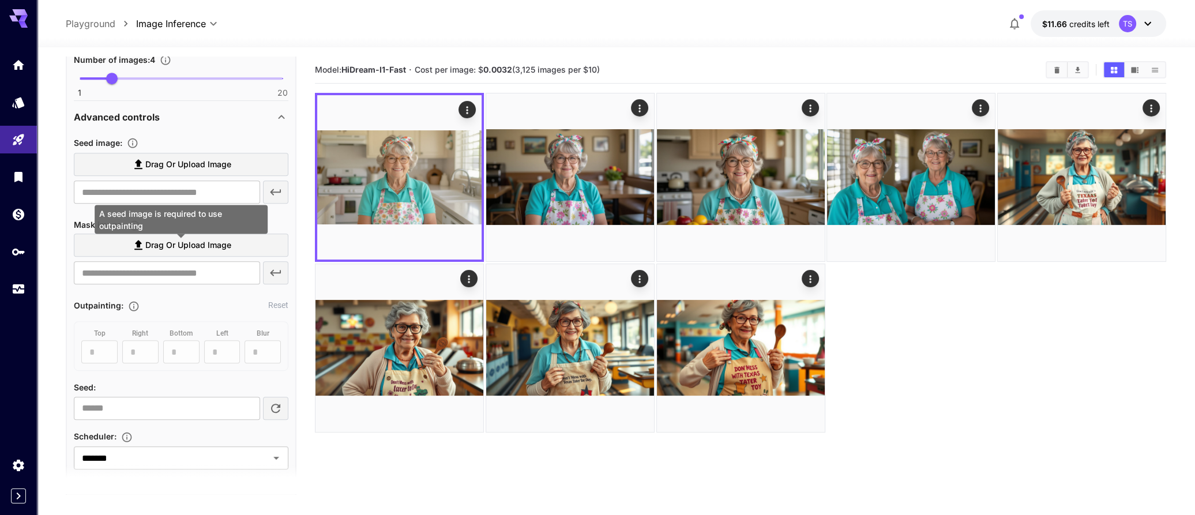
scroll to position [961, 0]
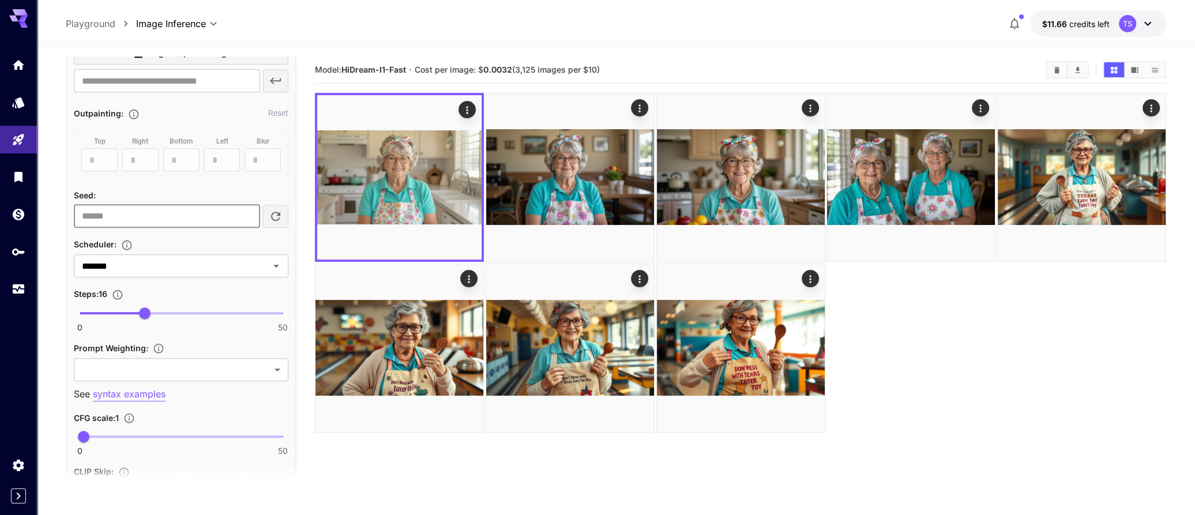
click at [223, 216] on input "number" at bounding box center [167, 216] width 186 height 23
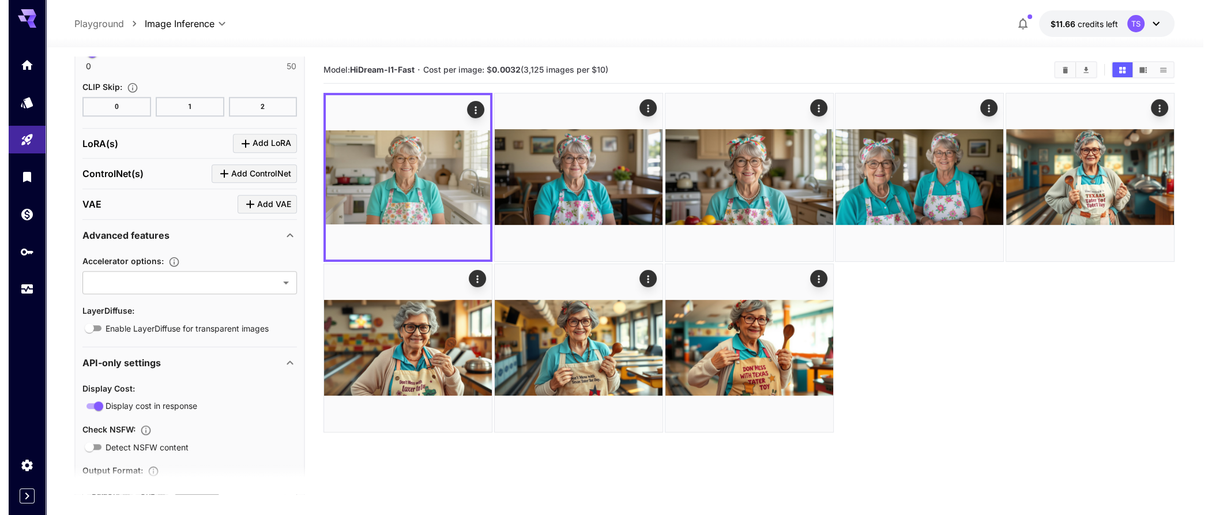
scroll to position [769, 0]
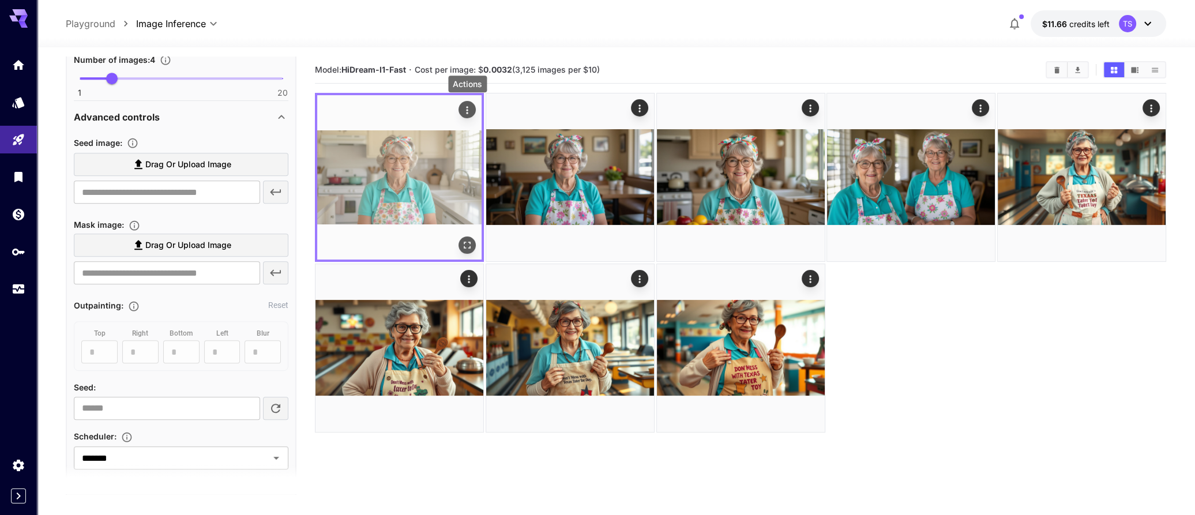
click at [467, 108] on icon "Actions" at bounding box center [467, 110] width 12 height 12
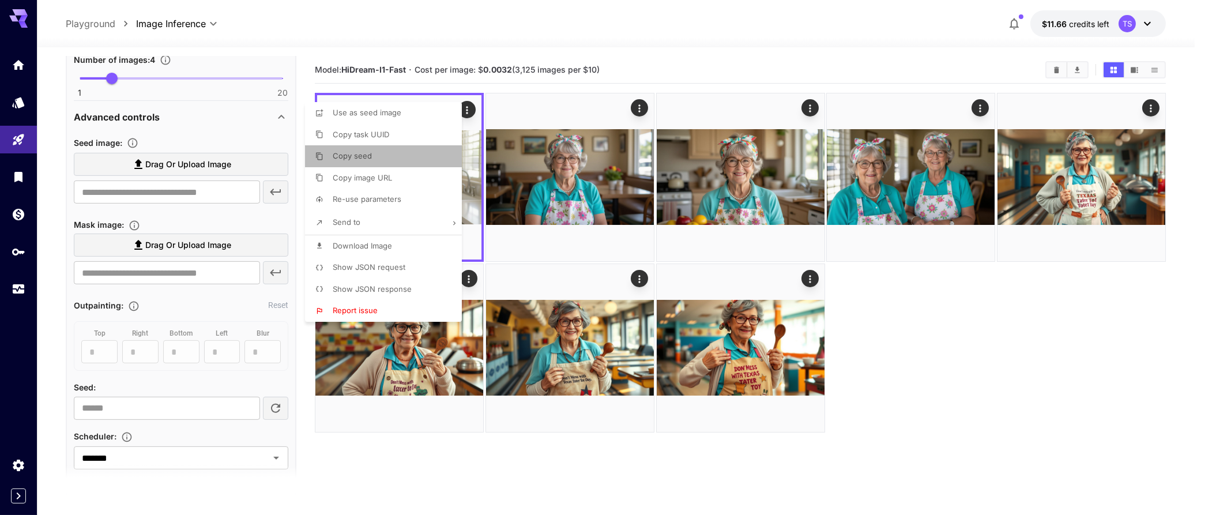
click at [374, 156] on li "Copy seed" at bounding box center [387, 156] width 164 height 22
